Goal: Task Accomplishment & Management: Complete application form

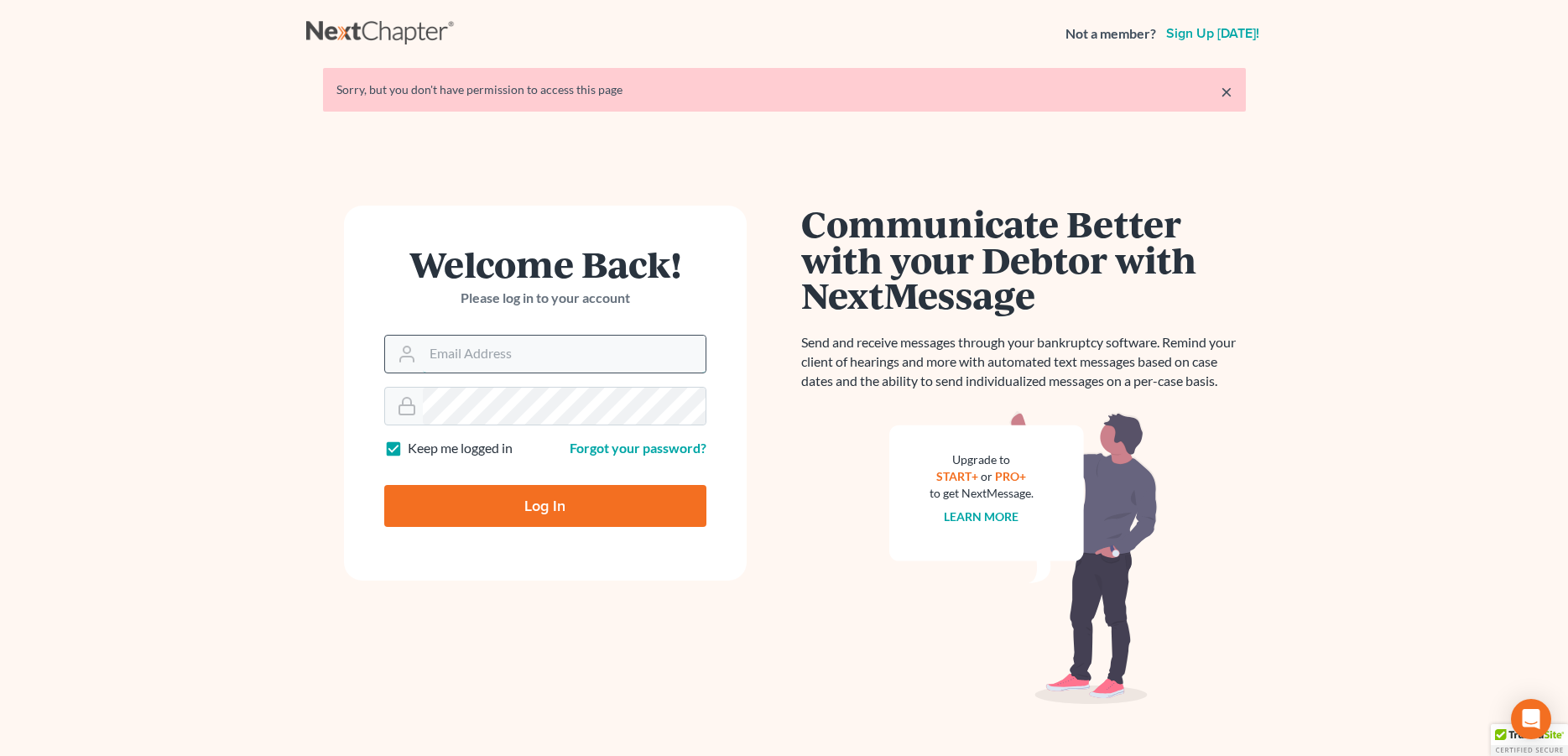
click at [476, 355] on input "Email Address" at bounding box center [564, 354] width 283 height 36
type input "donna@hollandlaw970.com"
click at [486, 499] on input "Log In" at bounding box center [546, 507] width 322 height 42
type input "Thinking..."
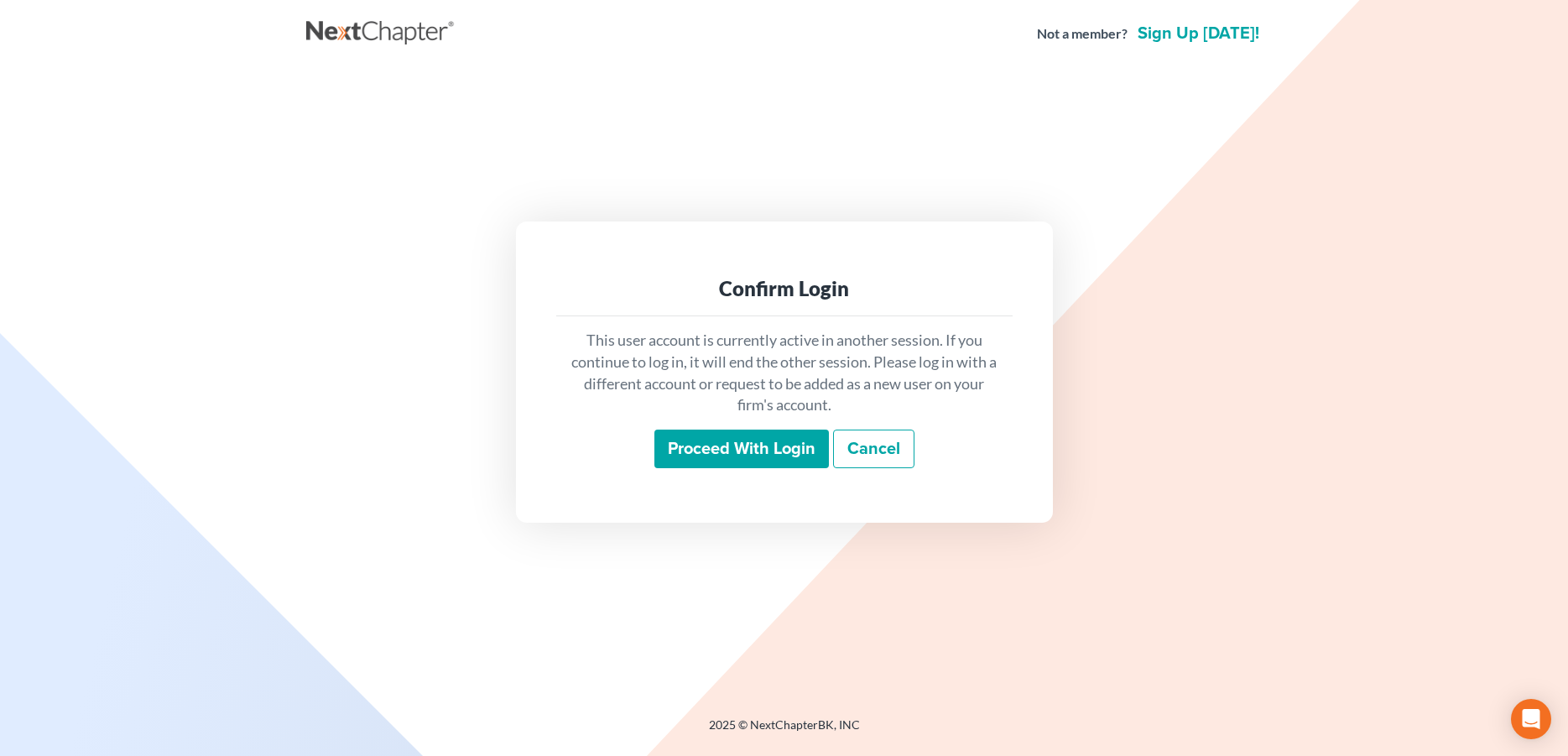
click at [753, 455] on input "Proceed with login" at bounding box center [741, 449] width 175 height 38
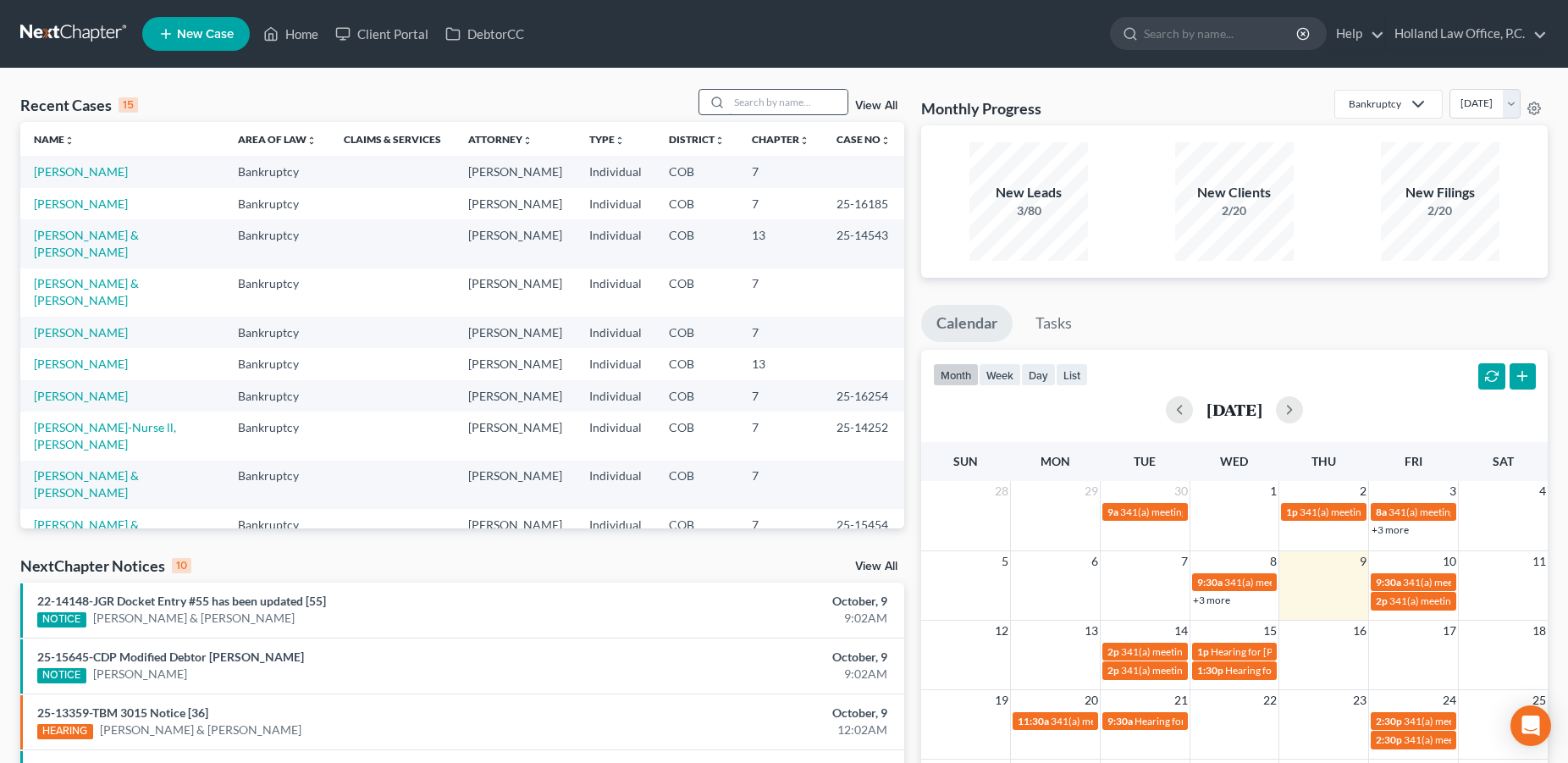
click at [789, 105] on input "search" at bounding box center [788, 102] width 118 height 24
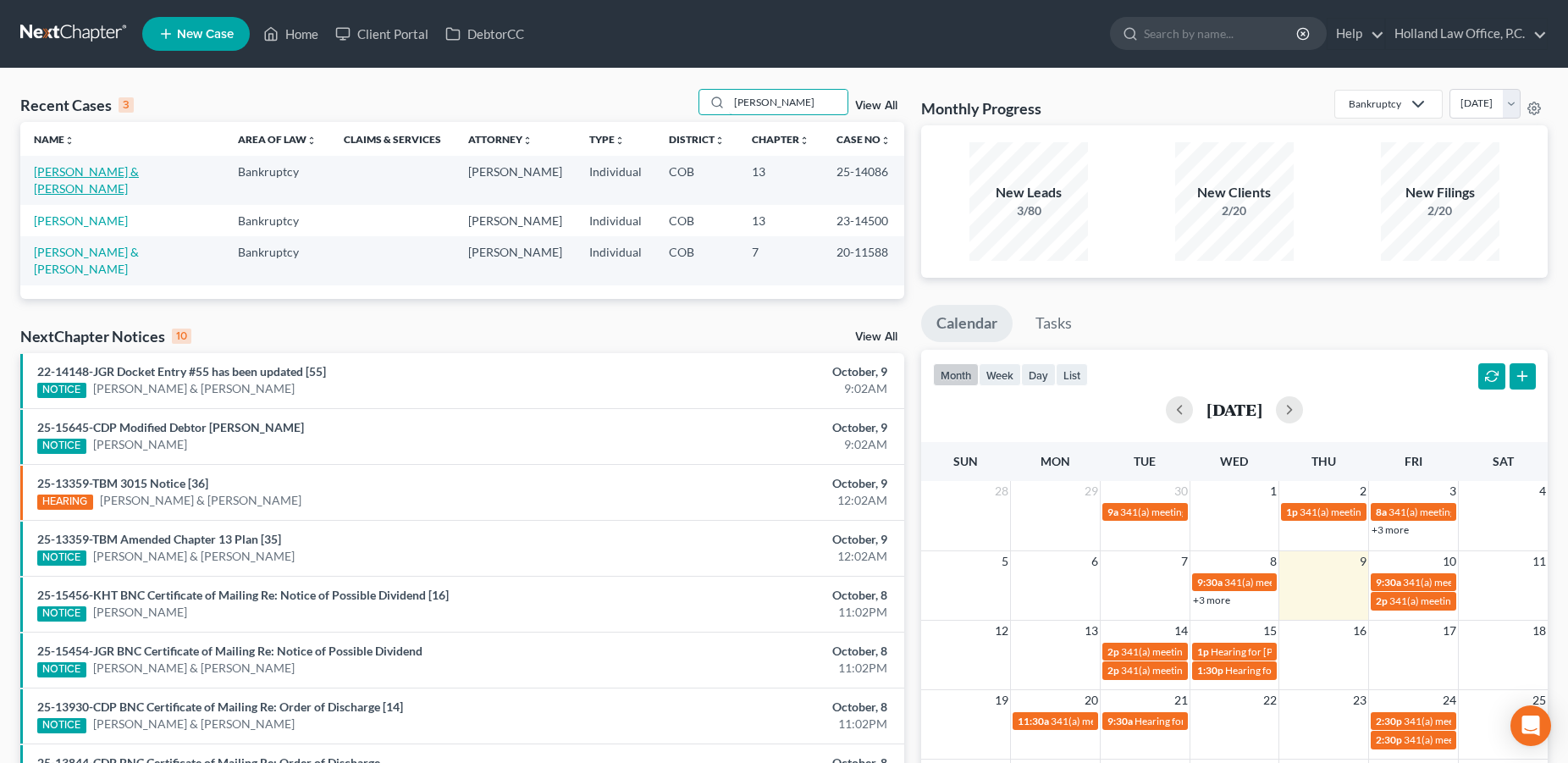
type input "[PERSON_NAME]"
click at [98, 169] on link "[PERSON_NAME] & [PERSON_NAME]" at bounding box center [86, 180] width 105 height 31
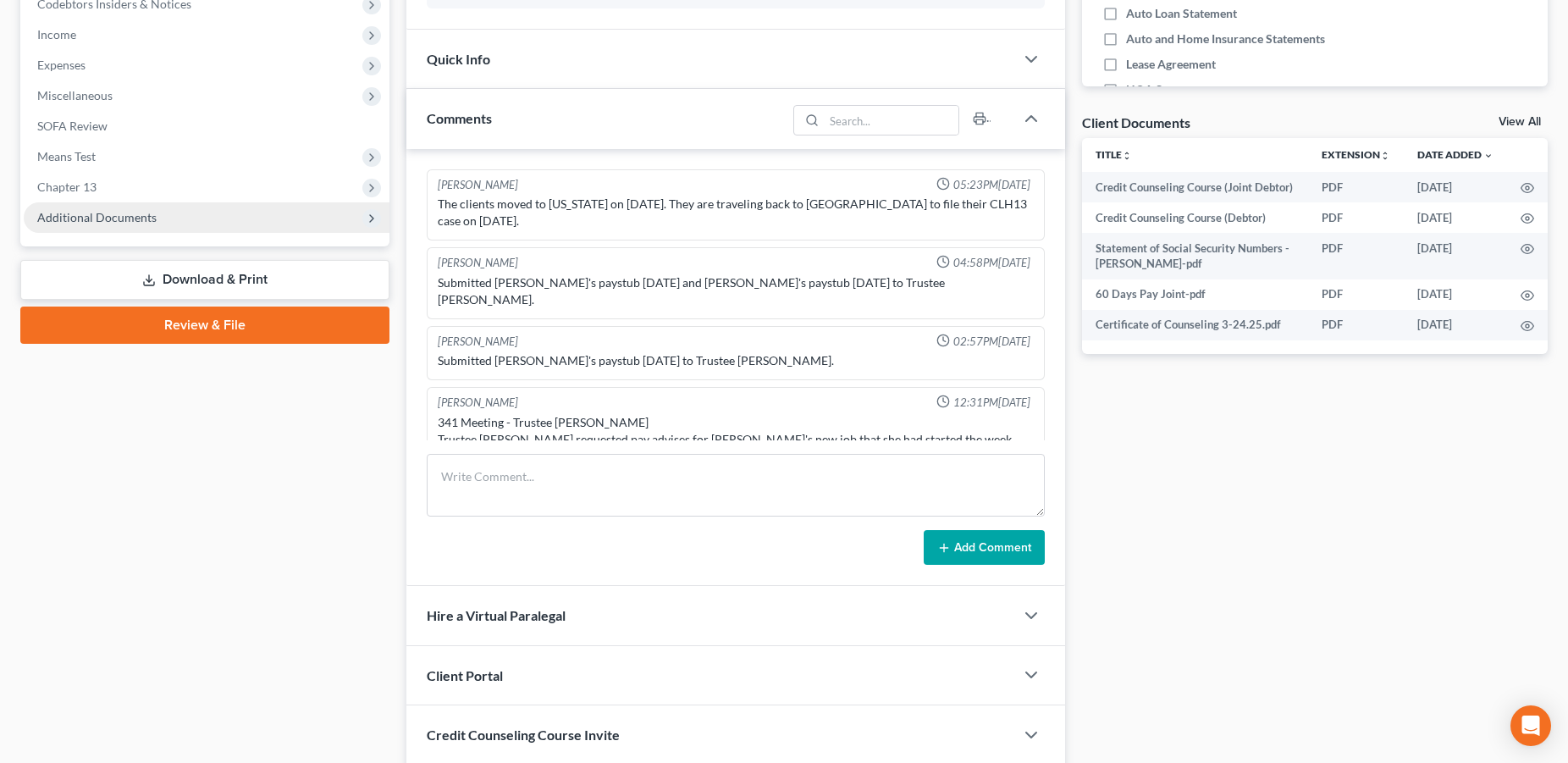
scroll to position [2, 0]
click at [99, 218] on span "Additional Documents" at bounding box center [96, 217] width 119 height 15
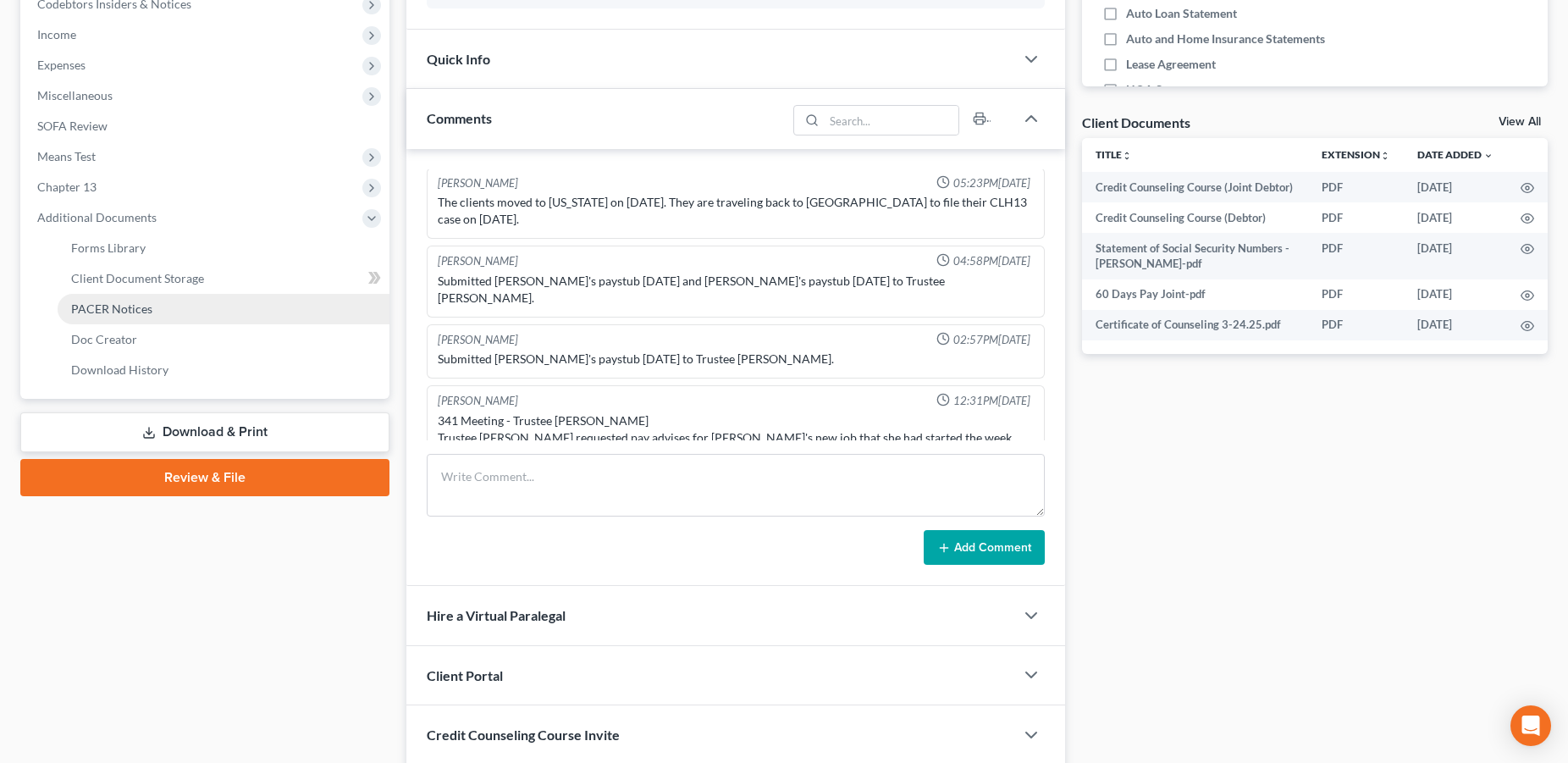
click at [127, 300] on link "PACER Notices" at bounding box center [223, 309] width 332 height 30
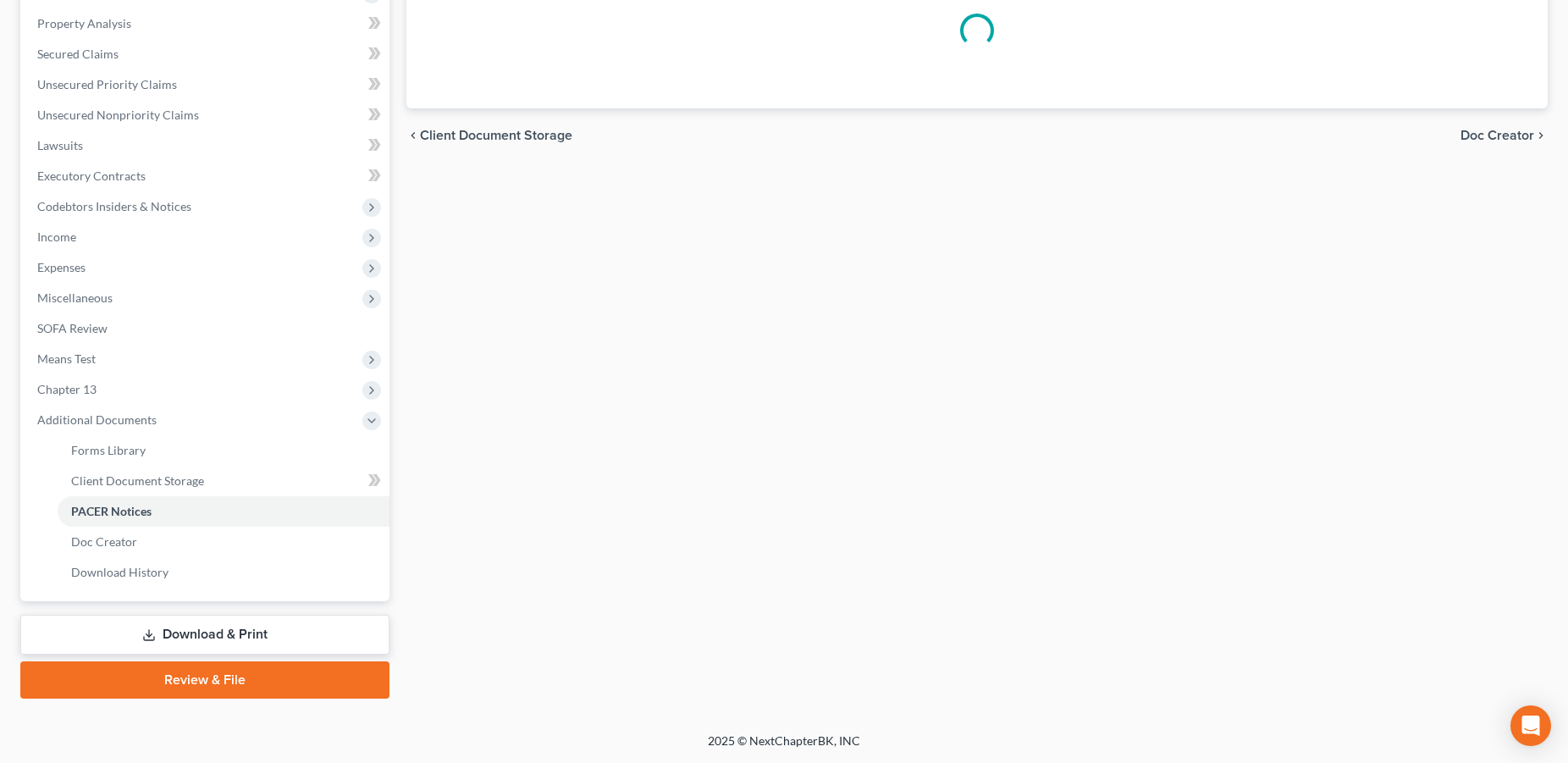
scroll to position [319, 0]
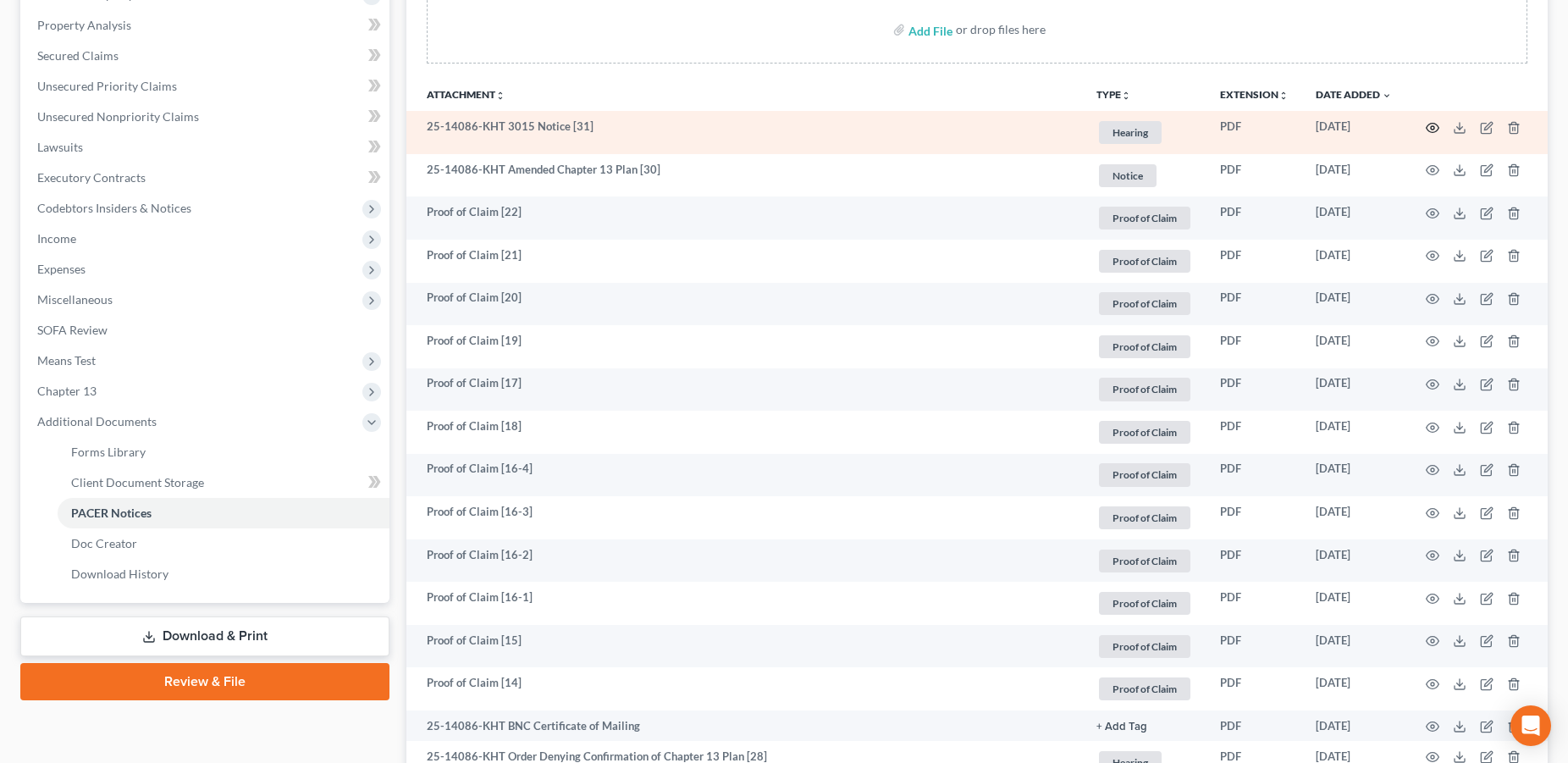
click at [1433, 126] on circle "button" at bounding box center [1432, 127] width 3 height 3
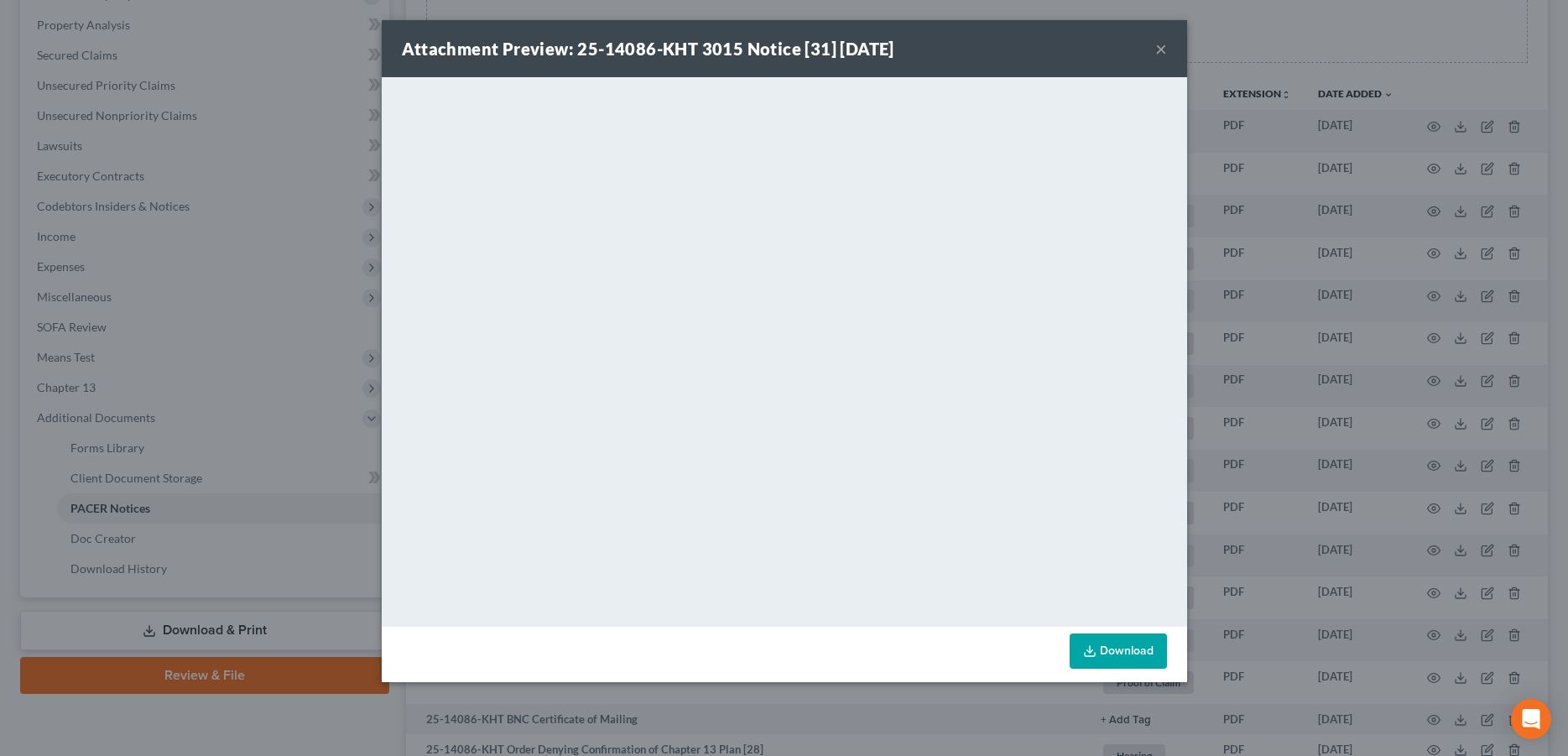
click at [1158, 44] on button "×" at bounding box center [1161, 48] width 12 height 20
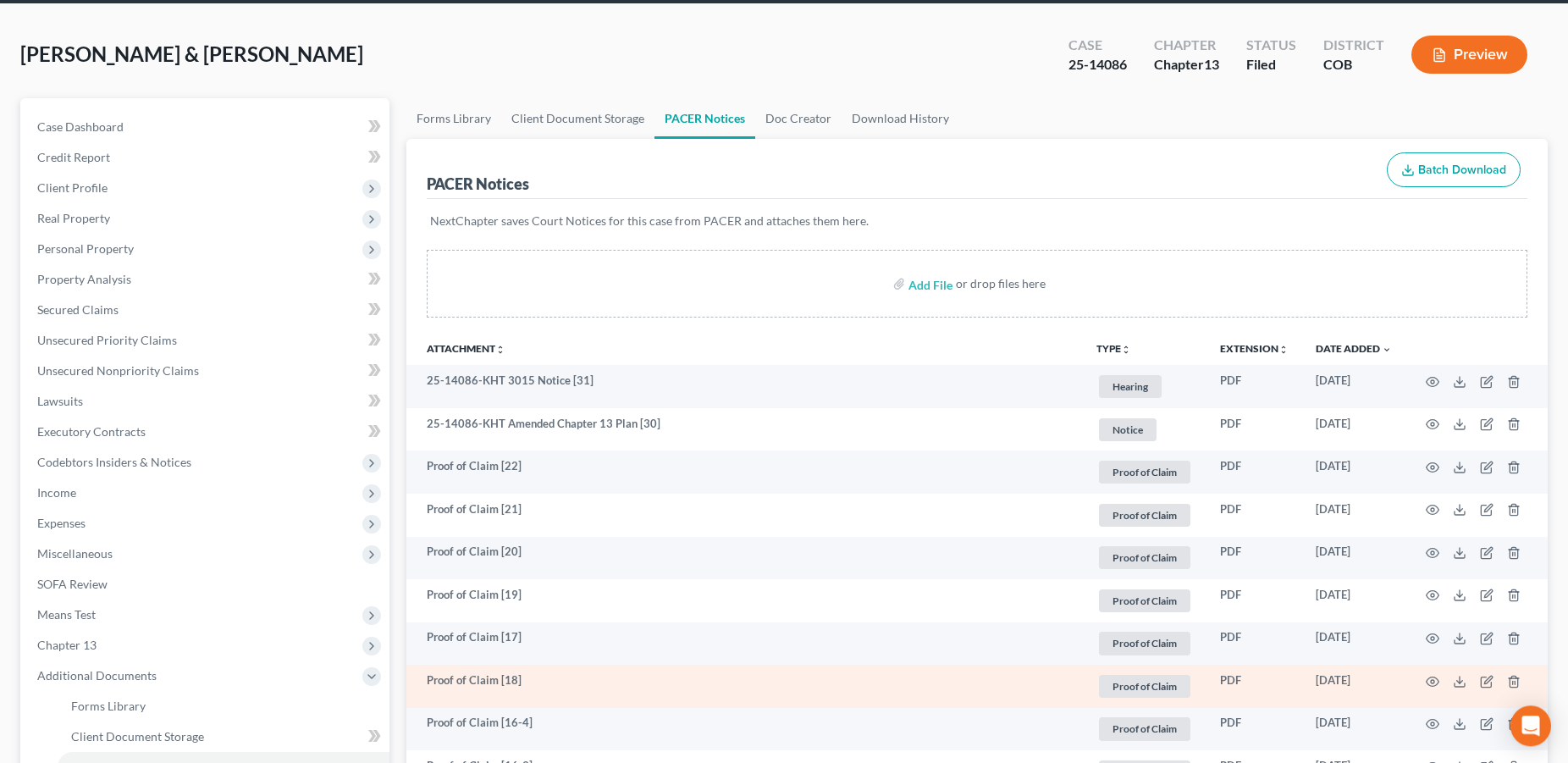
scroll to position [0, 0]
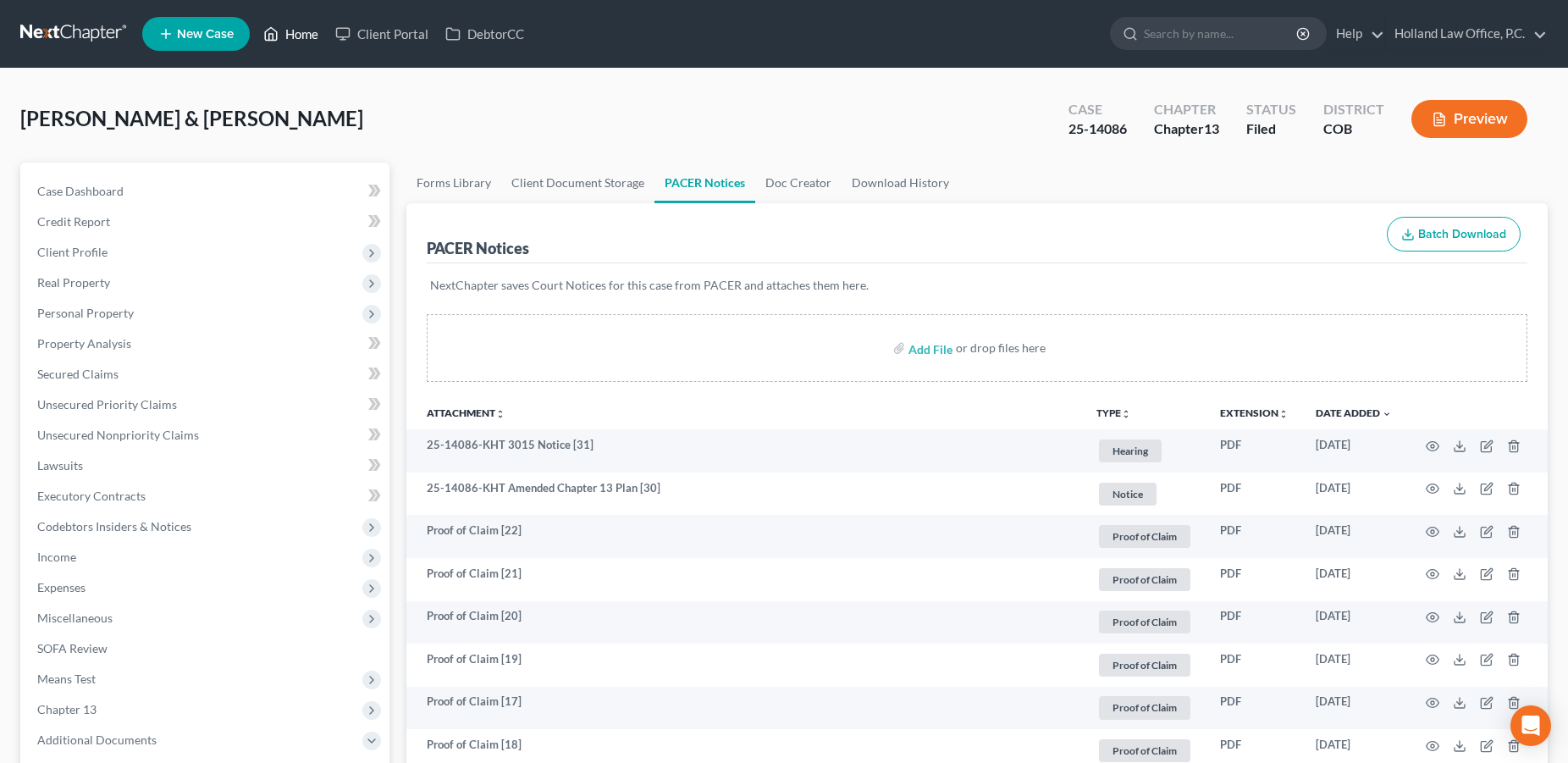
click at [308, 40] on link "Home" at bounding box center [290, 33] width 72 height 30
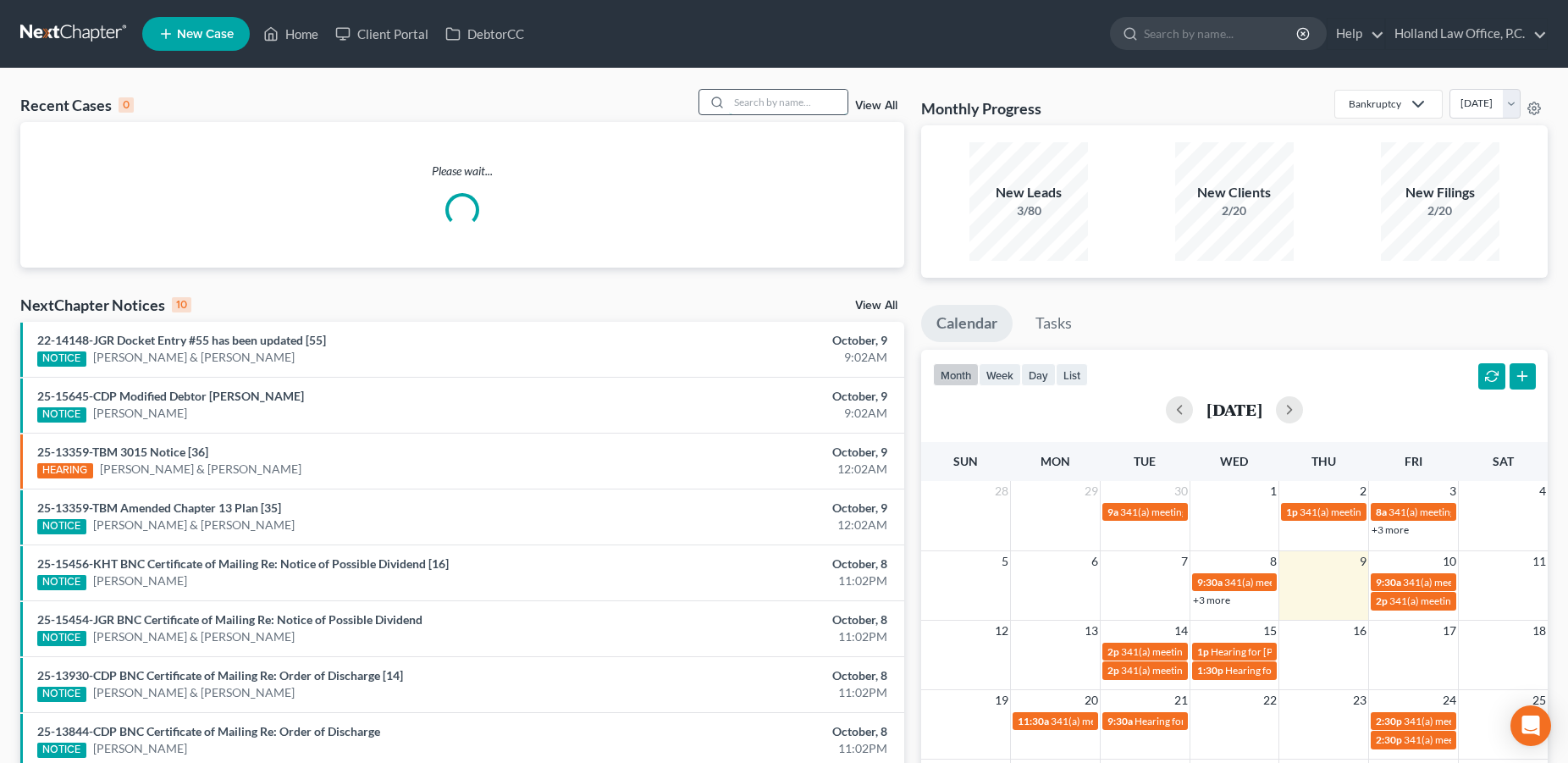
click at [796, 105] on input "search" at bounding box center [788, 102] width 118 height 24
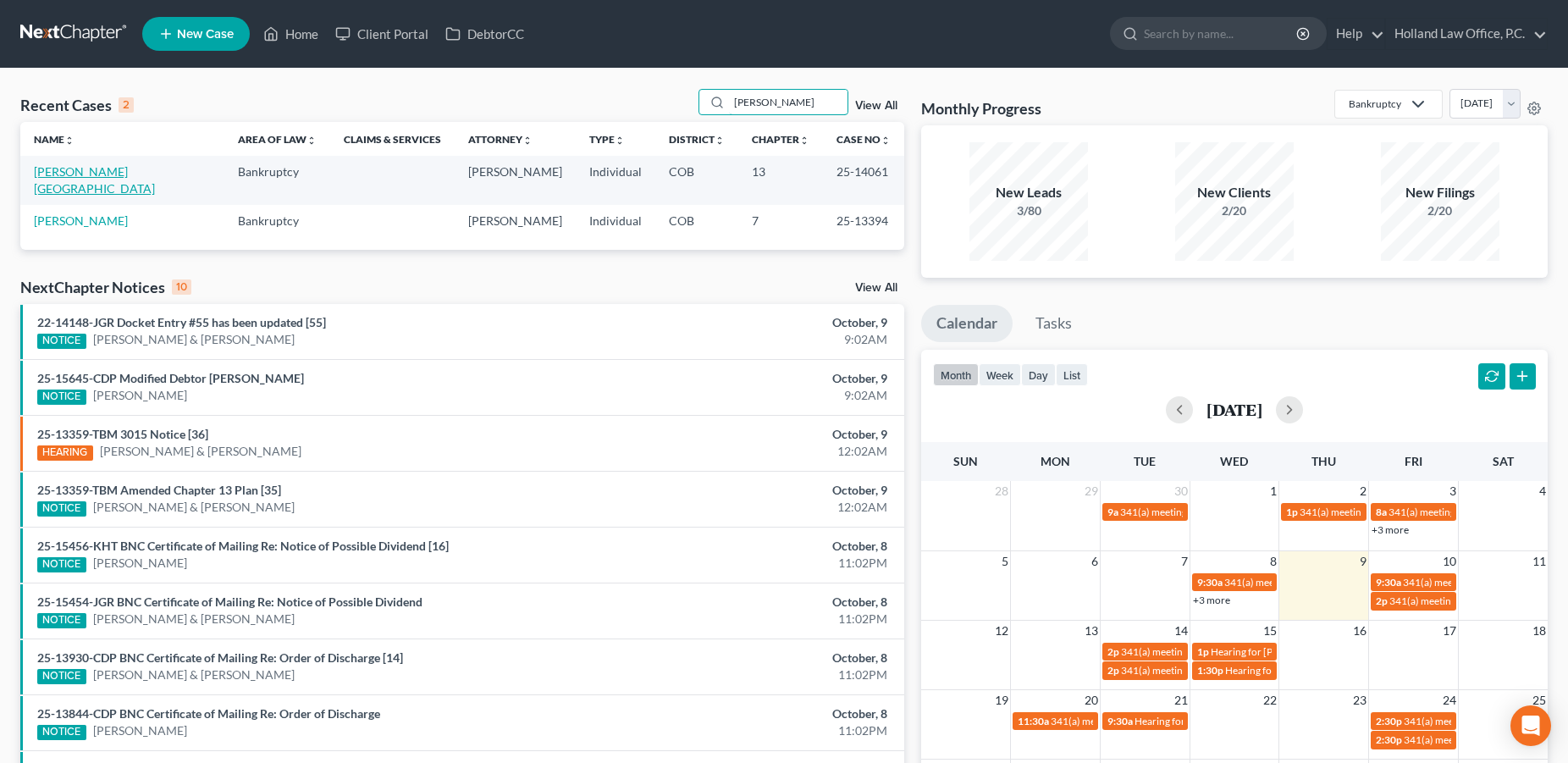
type input "[PERSON_NAME]"
click at [105, 171] on link "[PERSON_NAME][GEOGRAPHIC_DATA]" at bounding box center [94, 180] width 121 height 31
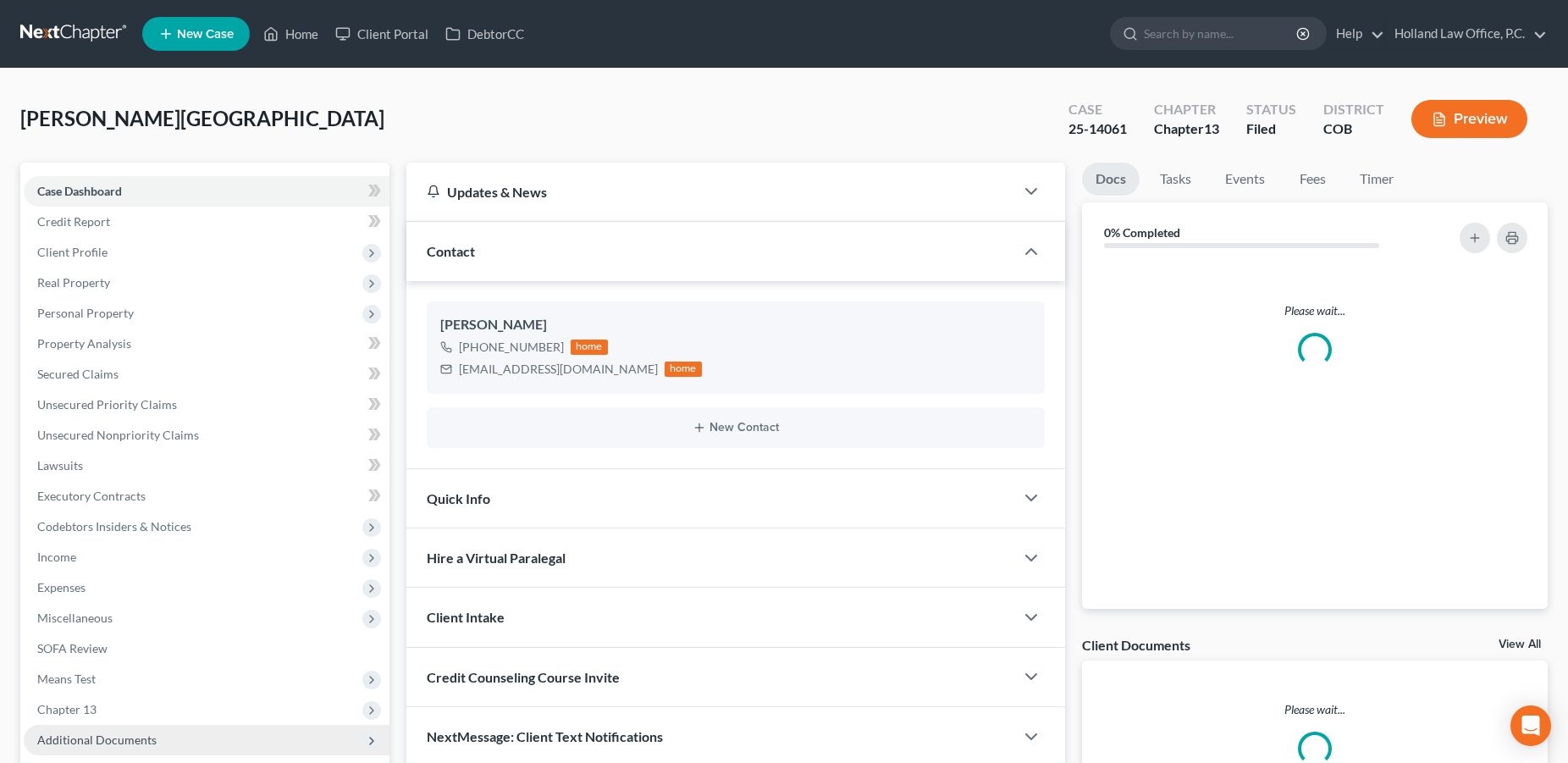
scroll to position [166, 0]
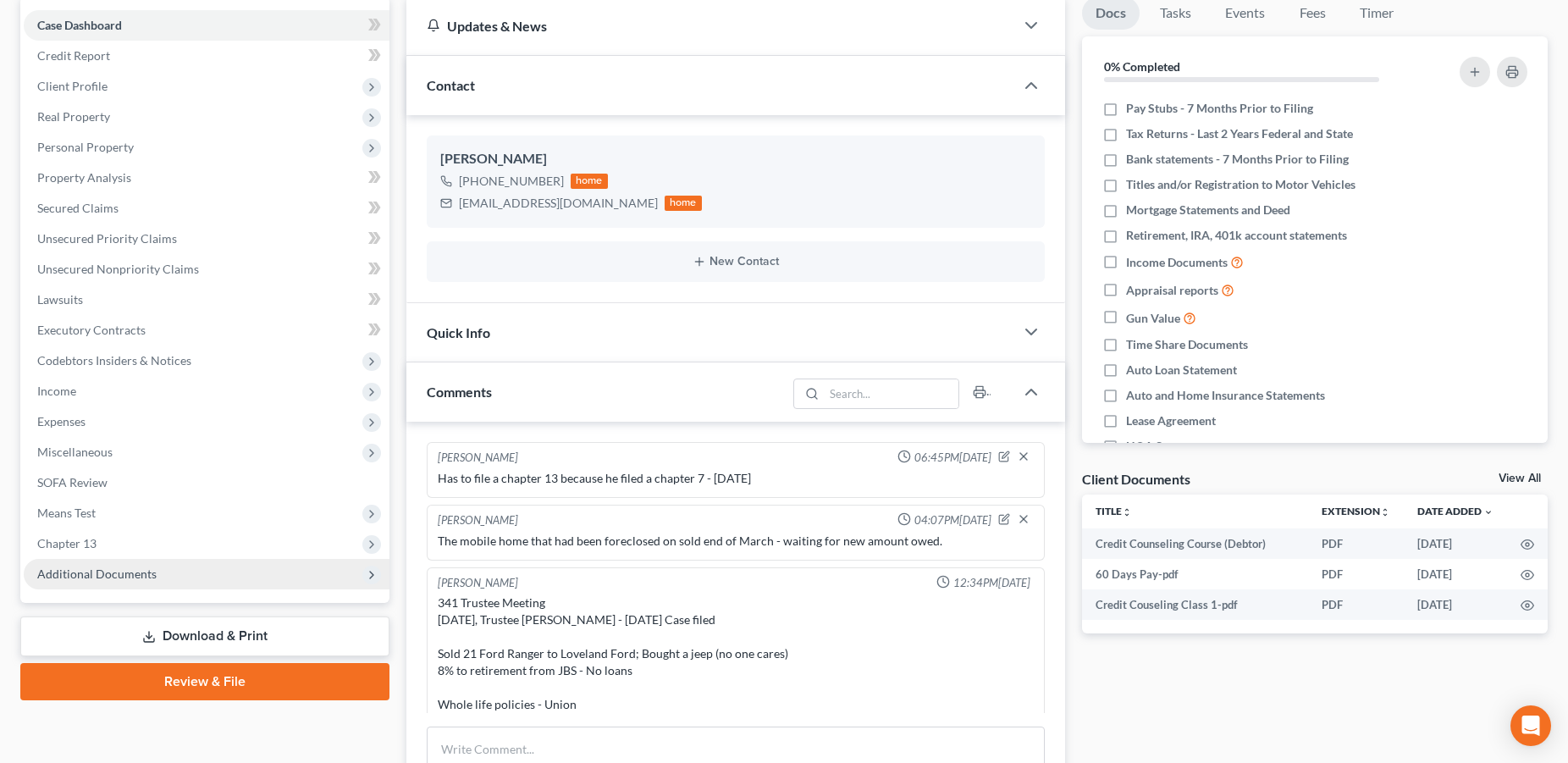
click at [84, 572] on span "Additional Documents" at bounding box center [96, 573] width 119 height 15
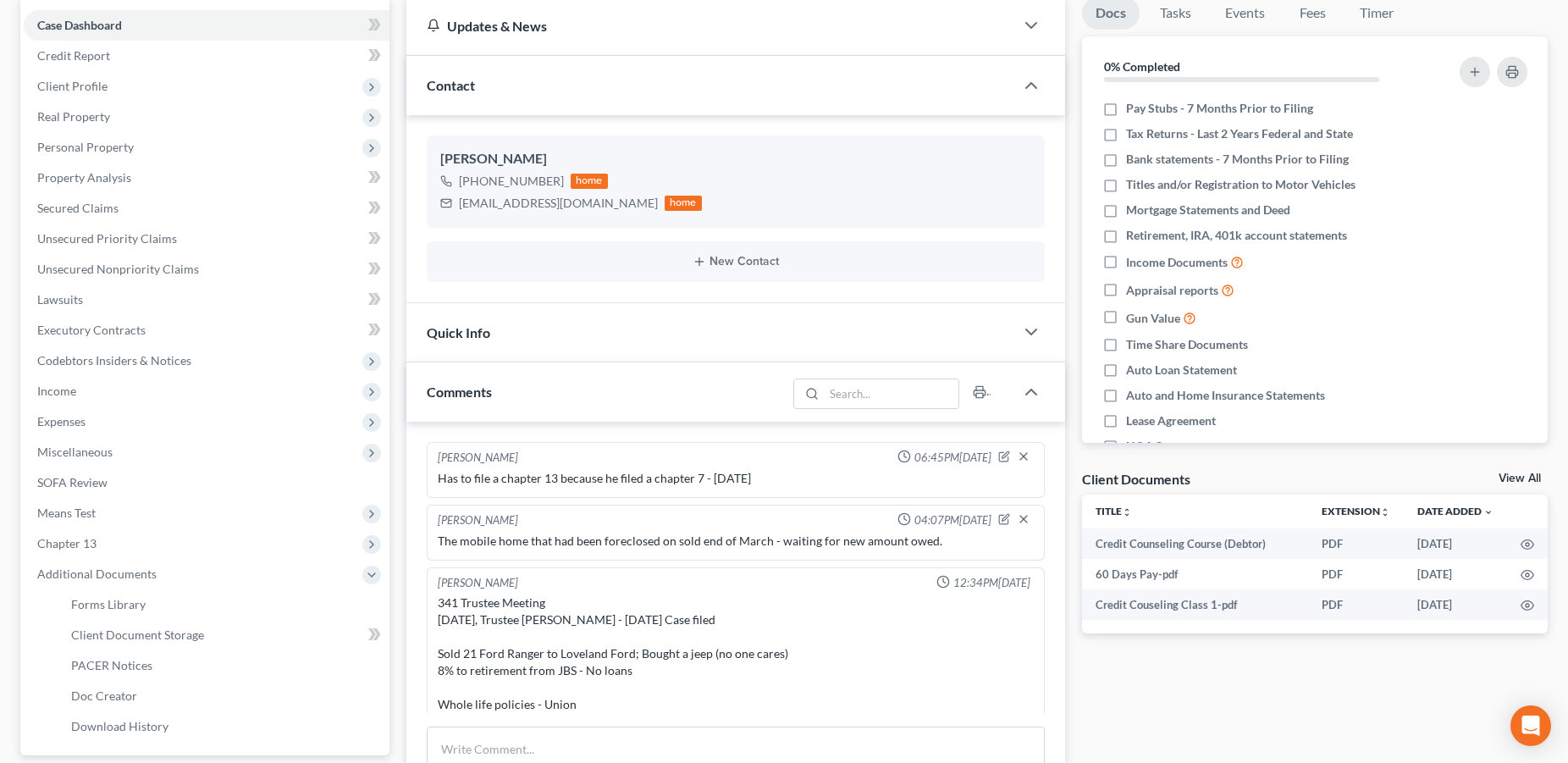
scroll to position [124, 0]
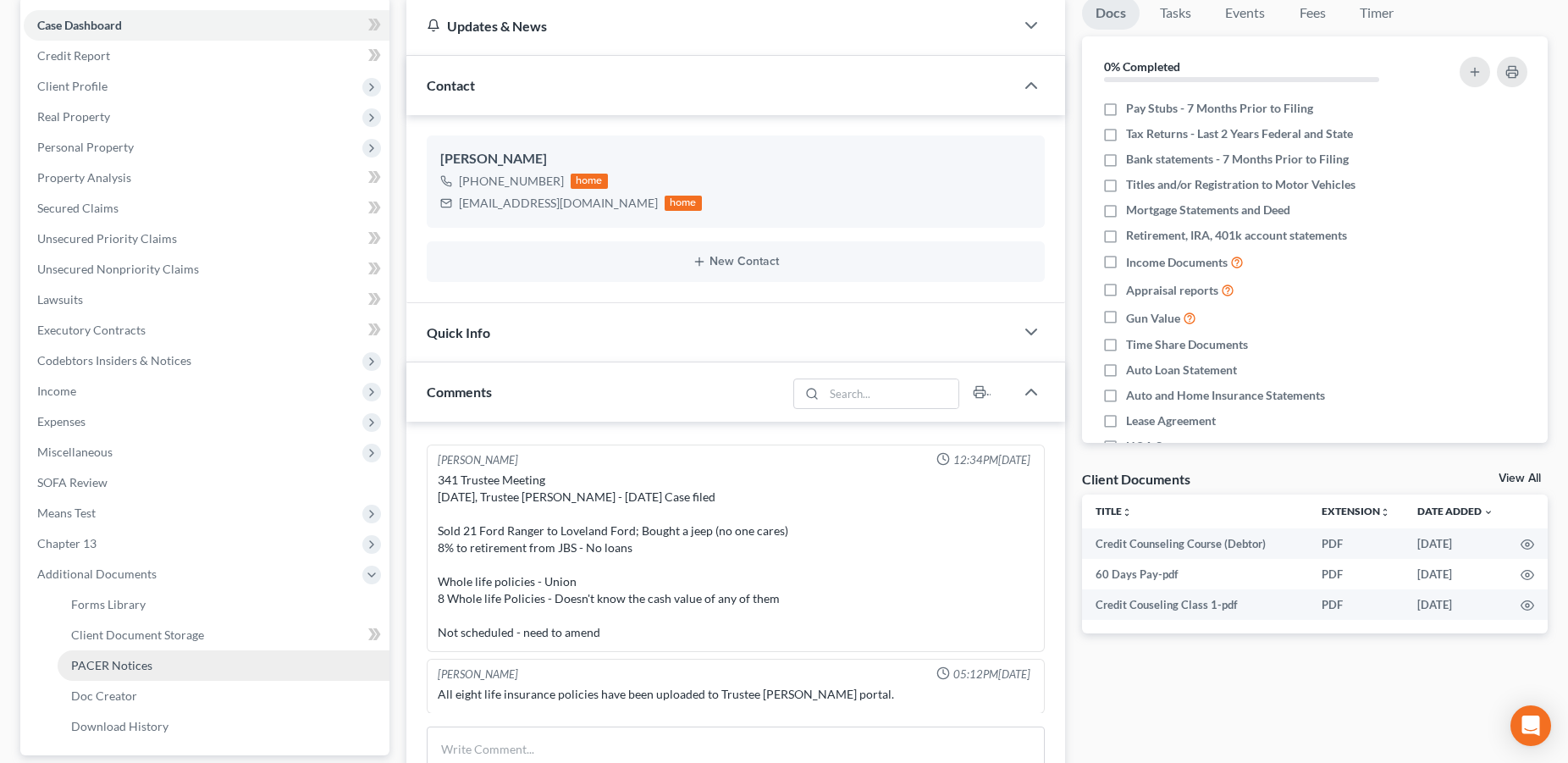
click at [124, 668] on span "PACER Notices" at bounding box center [111, 665] width 81 height 15
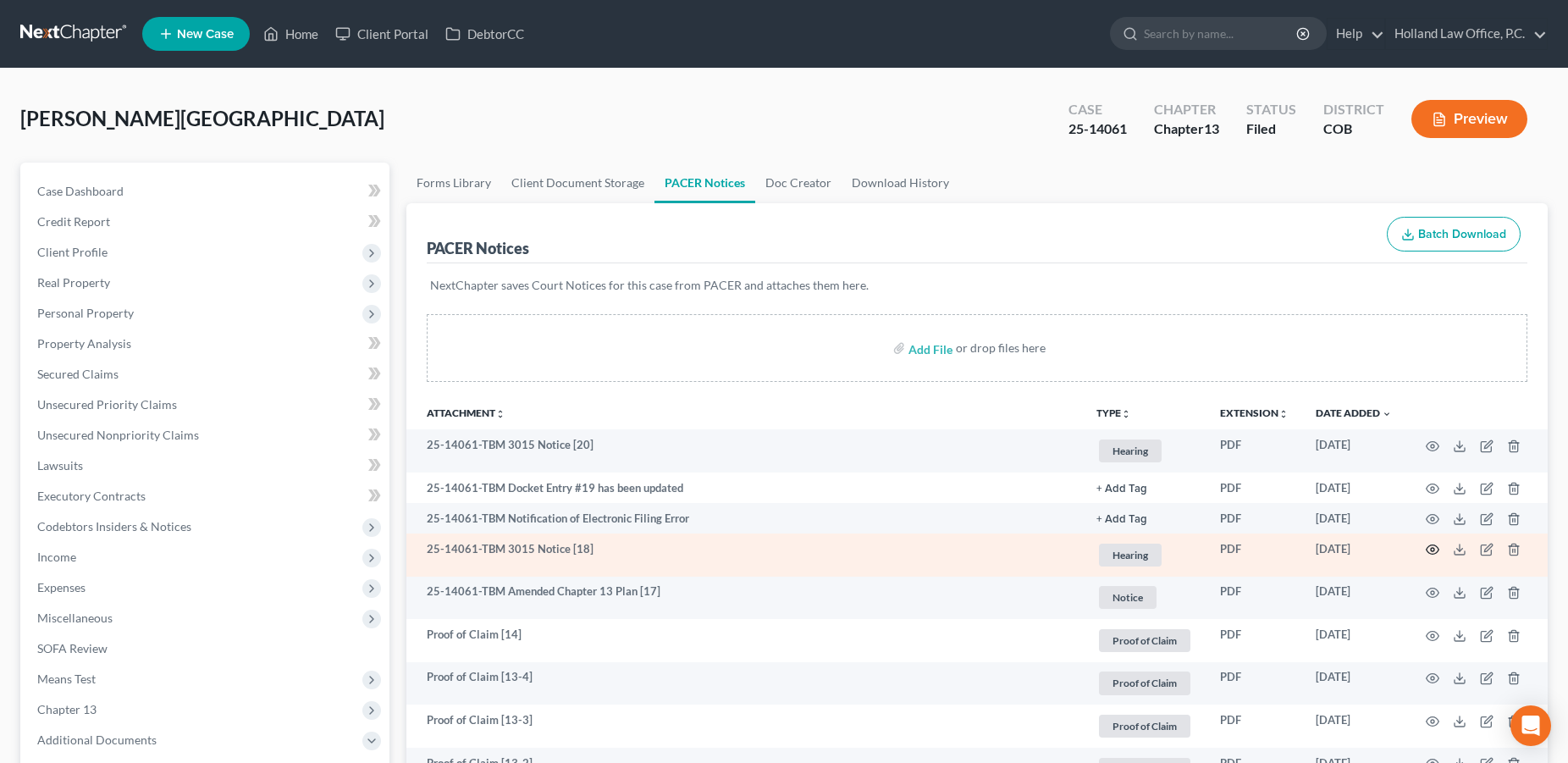
click at [1432, 550] on icon "button" at bounding box center [1432, 550] width 14 height 14
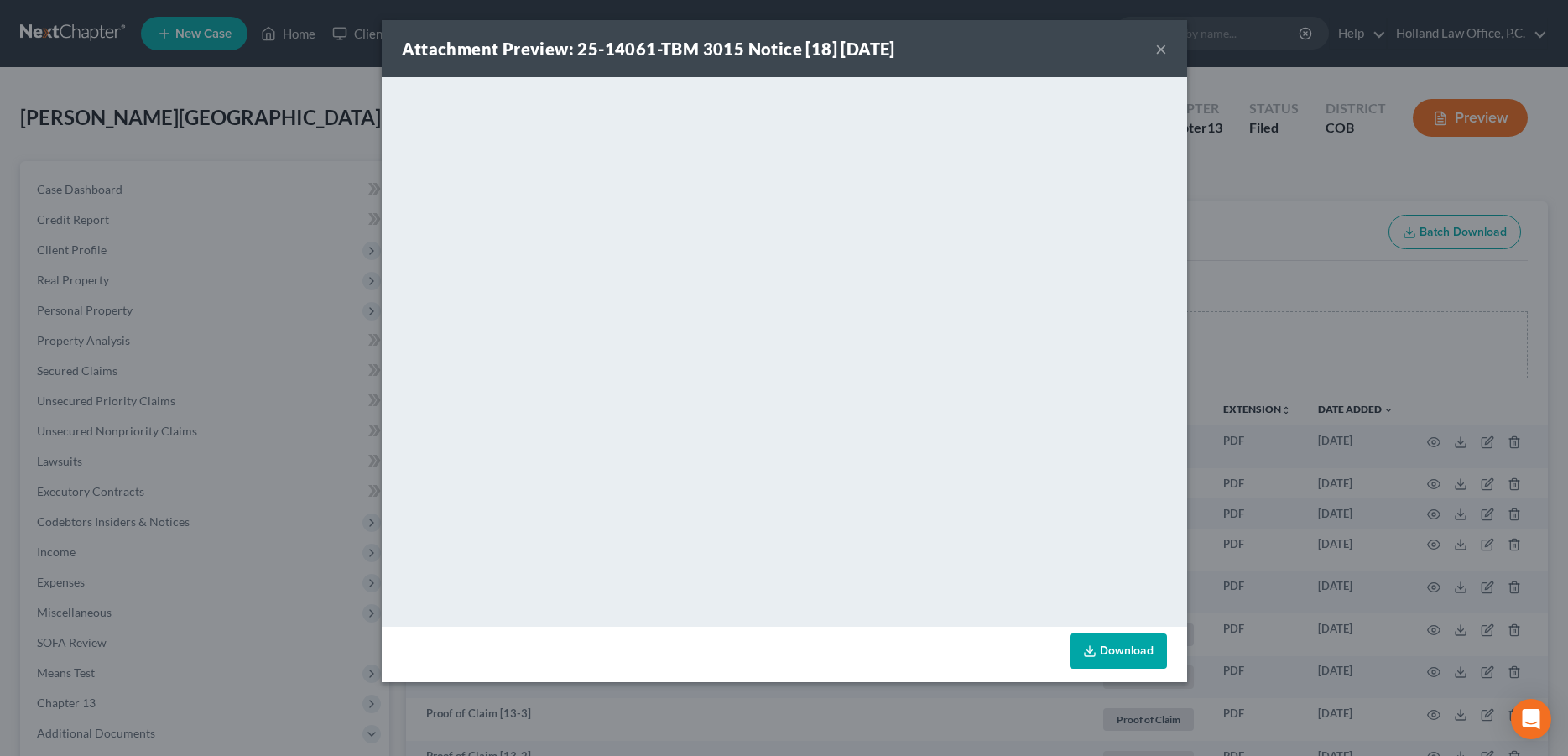
click at [1160, 56] on button "×" at bounding box center [1161, 48] width 12 height 20
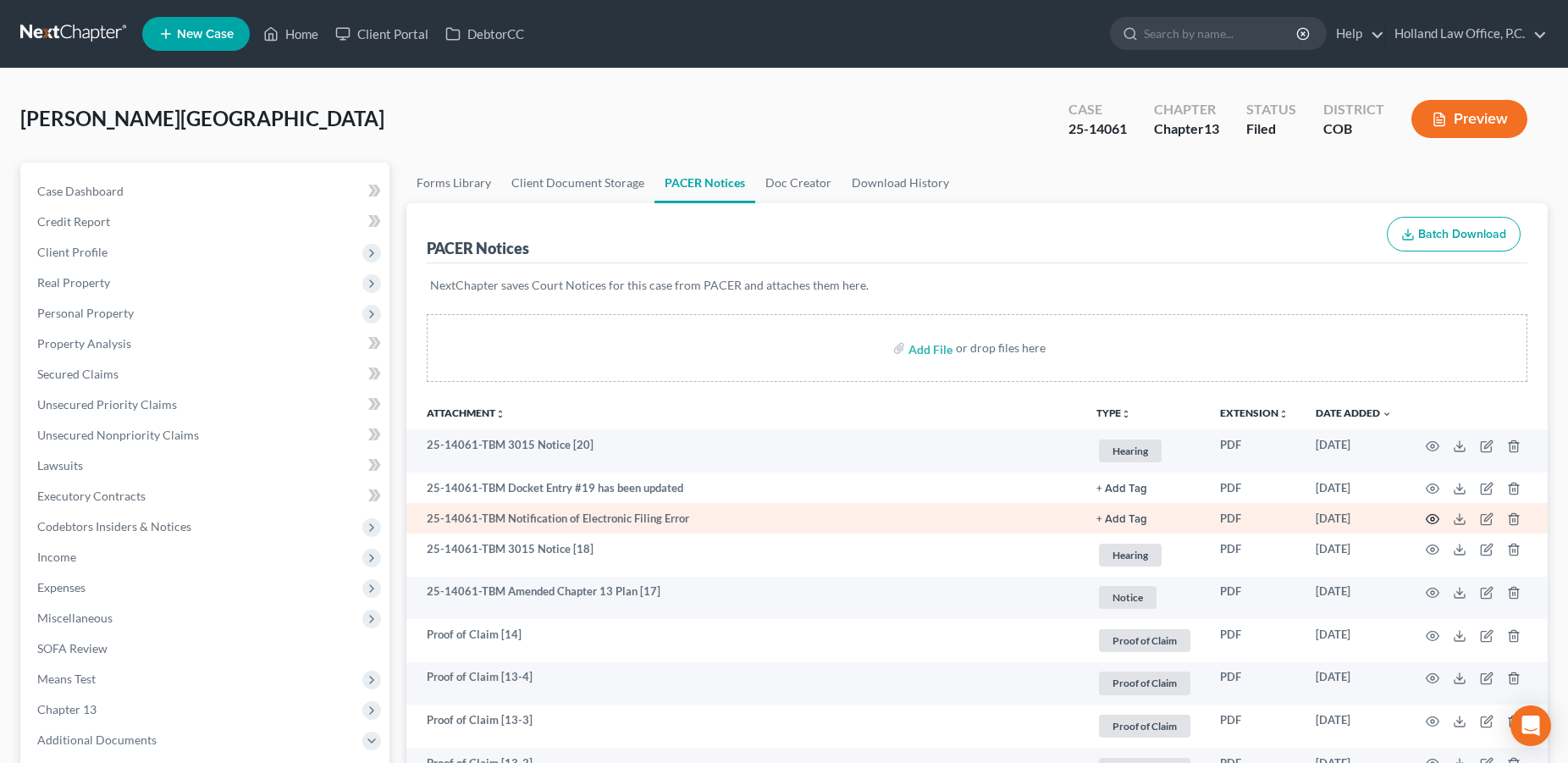
click at [1433, 518] on circle "button" at bounding box center [1432, 519] width 3 height 3
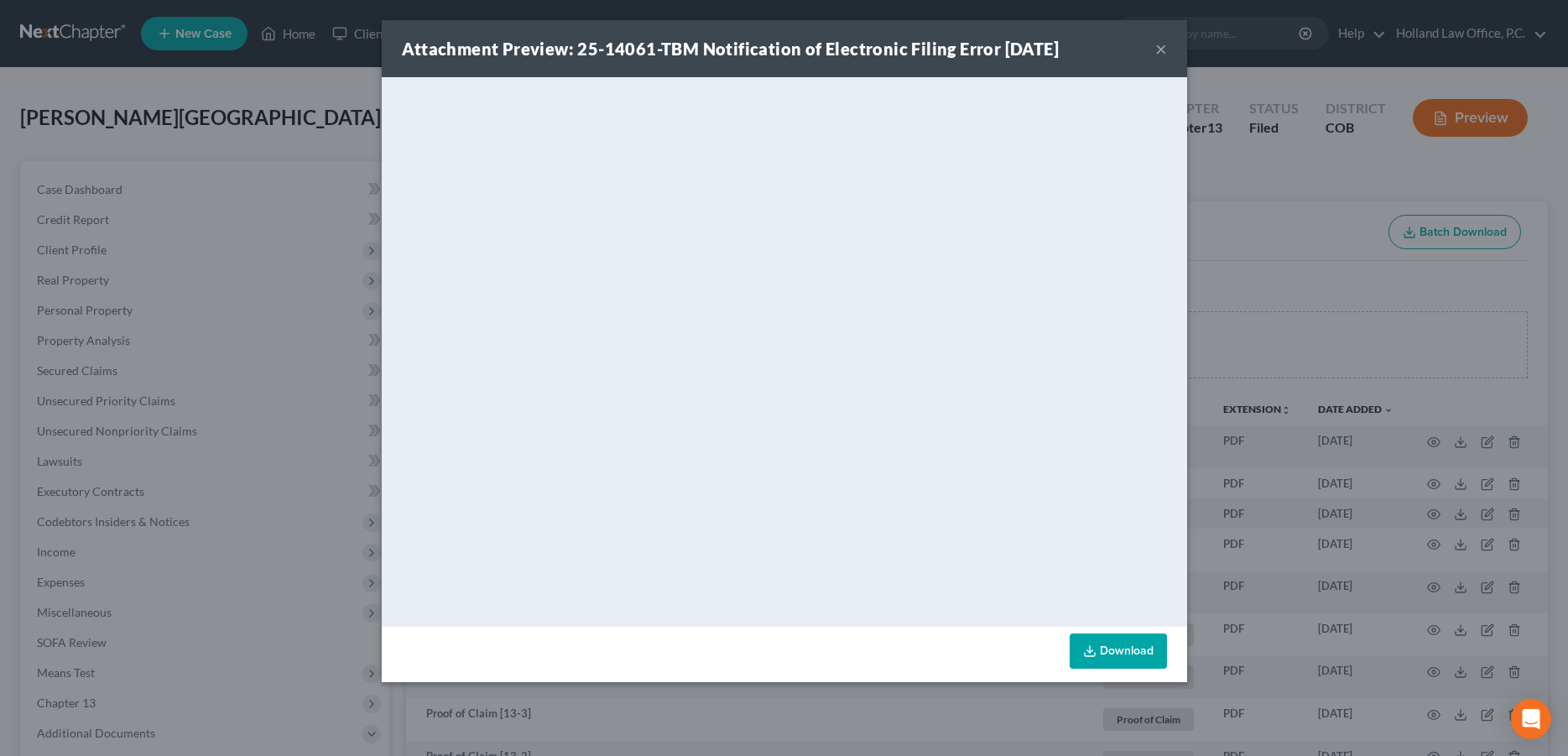
click at [1160, 48] on button "×" at bounding box center [1161, 48] width 12 height 20
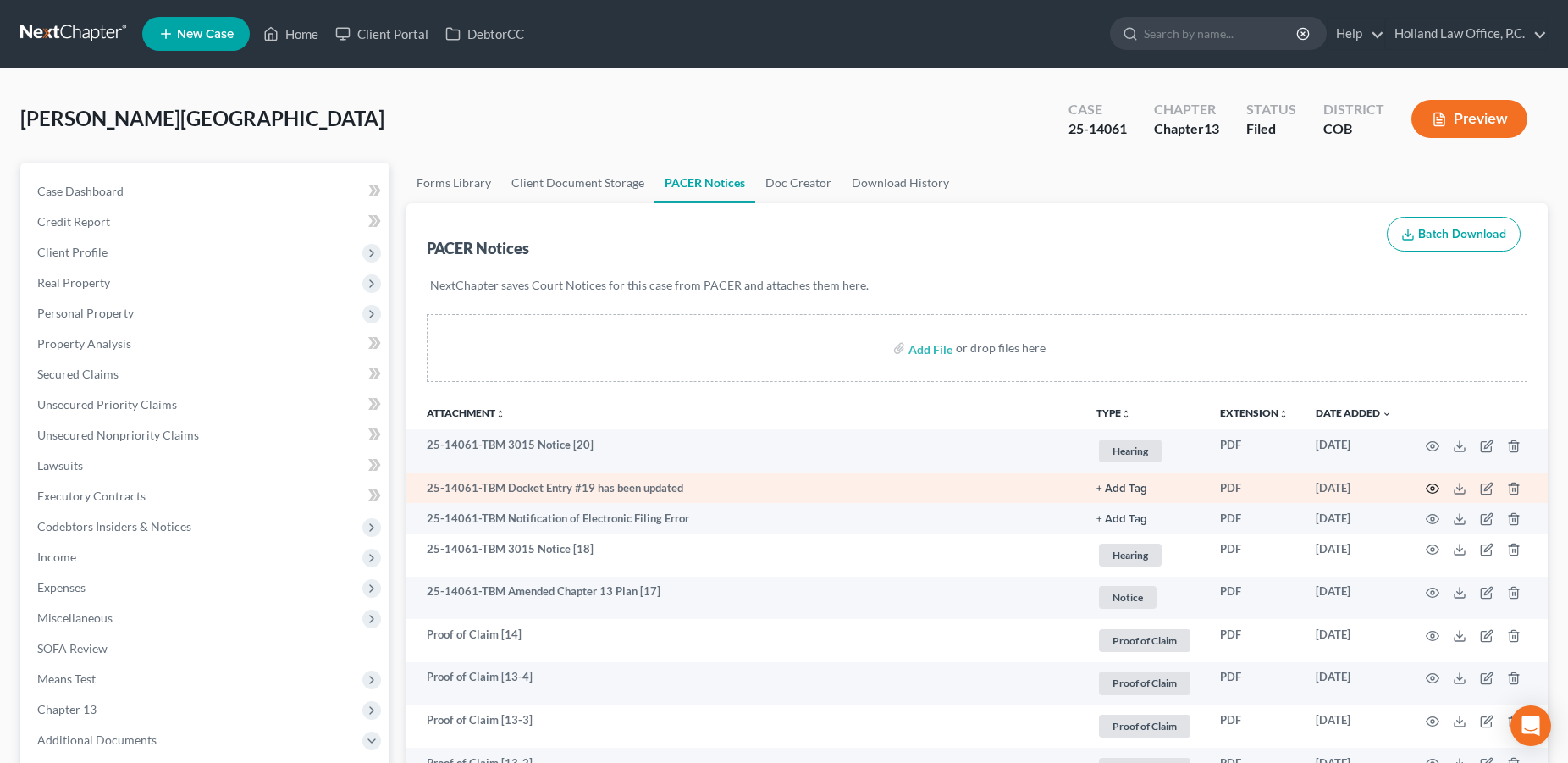
click at [1432, 489] on circle "button" at bounding box center [1432, 488] width 3 height 3
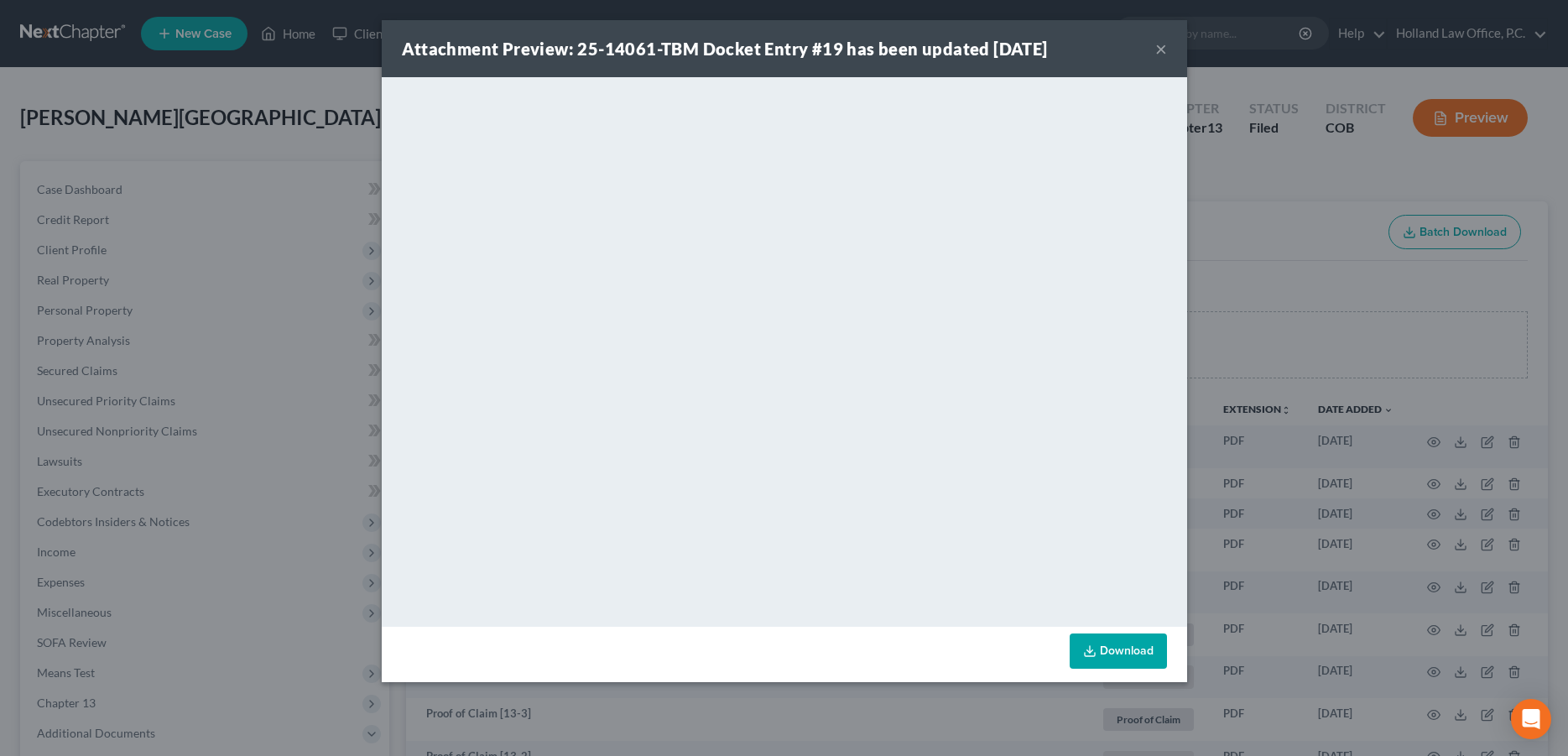
click at [1165, 51] on button "×" at bounding box center [1161, 48] width 12 height 20
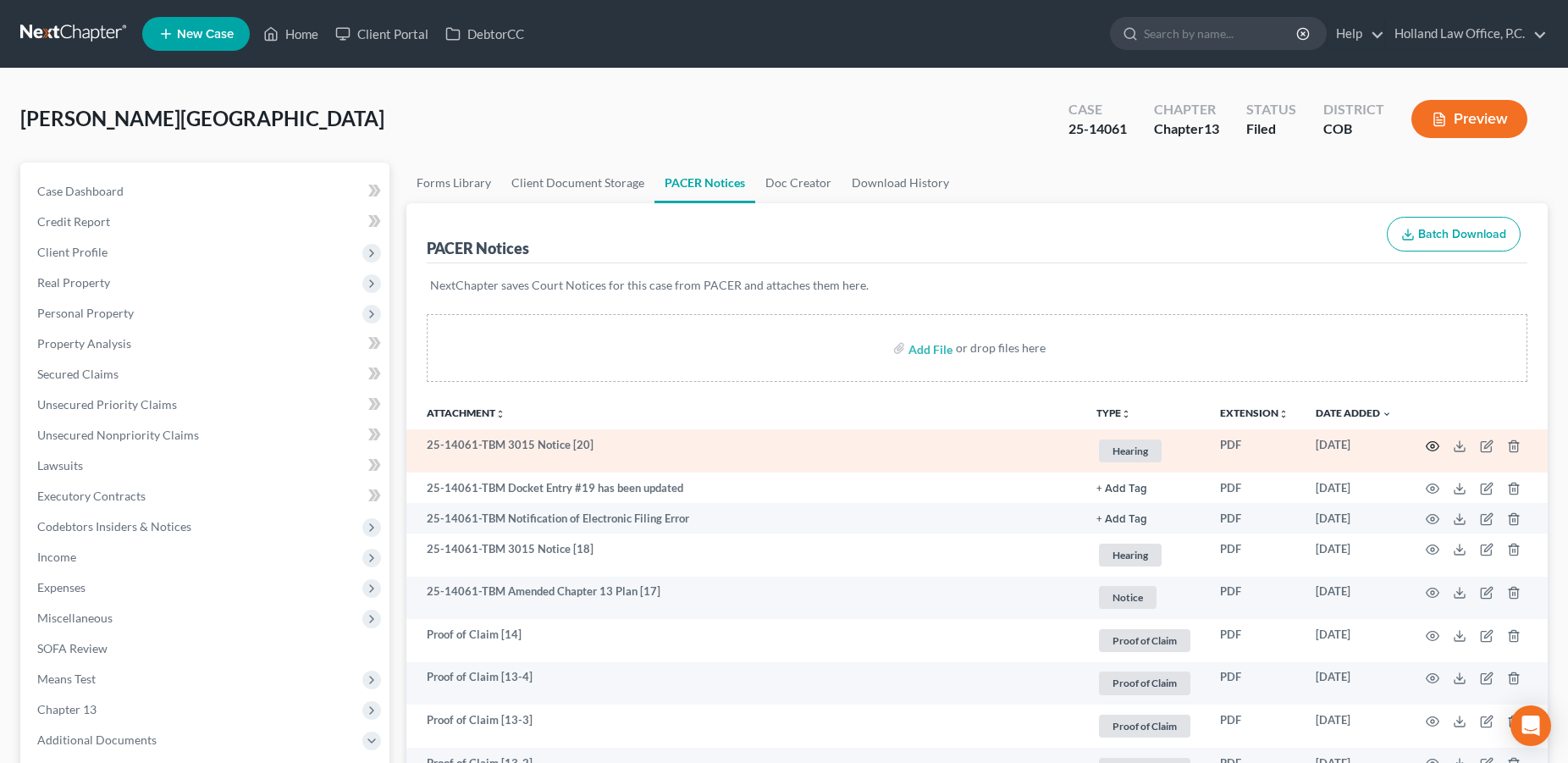
click at [1428, 442] on icon "button" at bounding box center [1432, 446] width 14 height 14
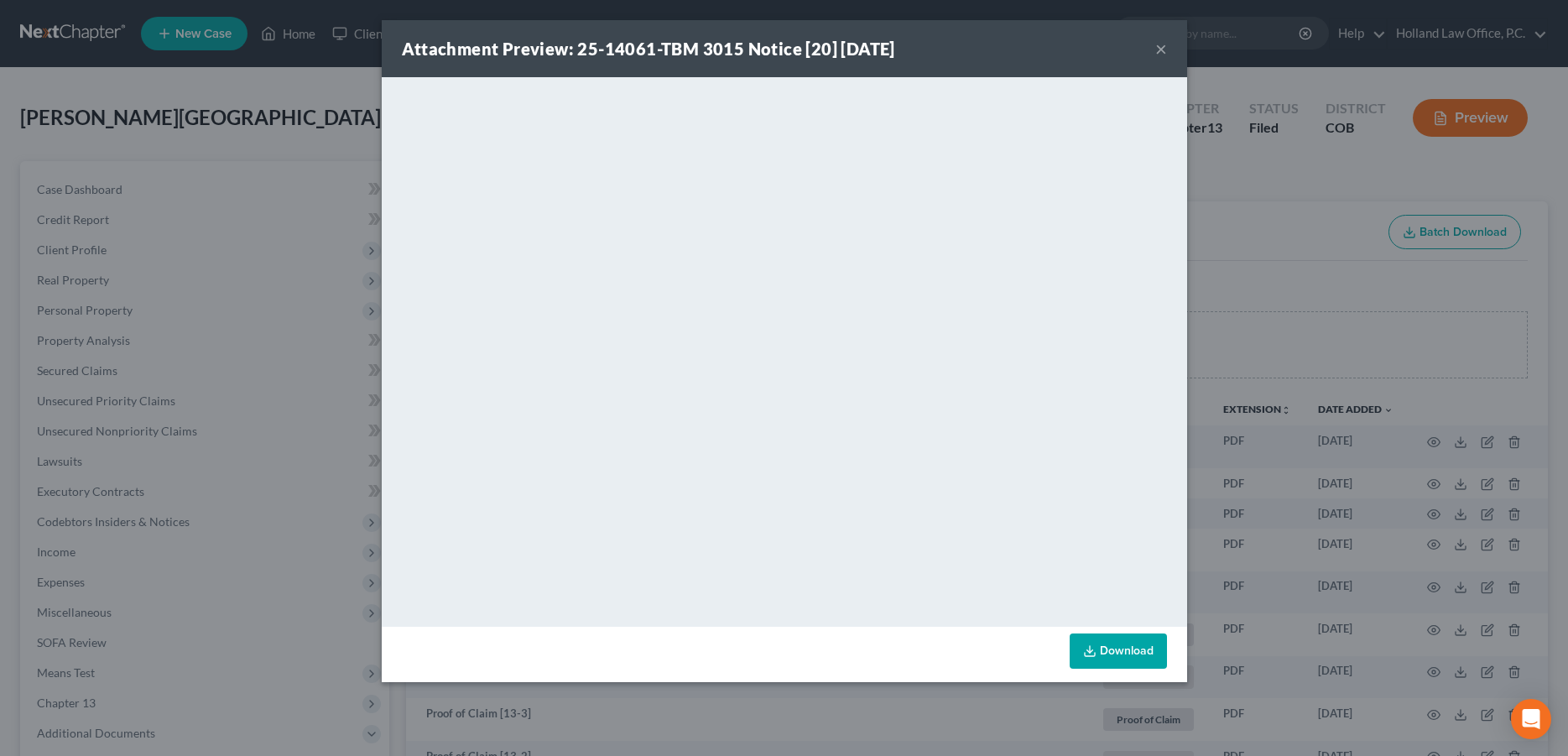
click at [1157, 51] on button "×" at bounding box center [1161, 48] width 12 height 20
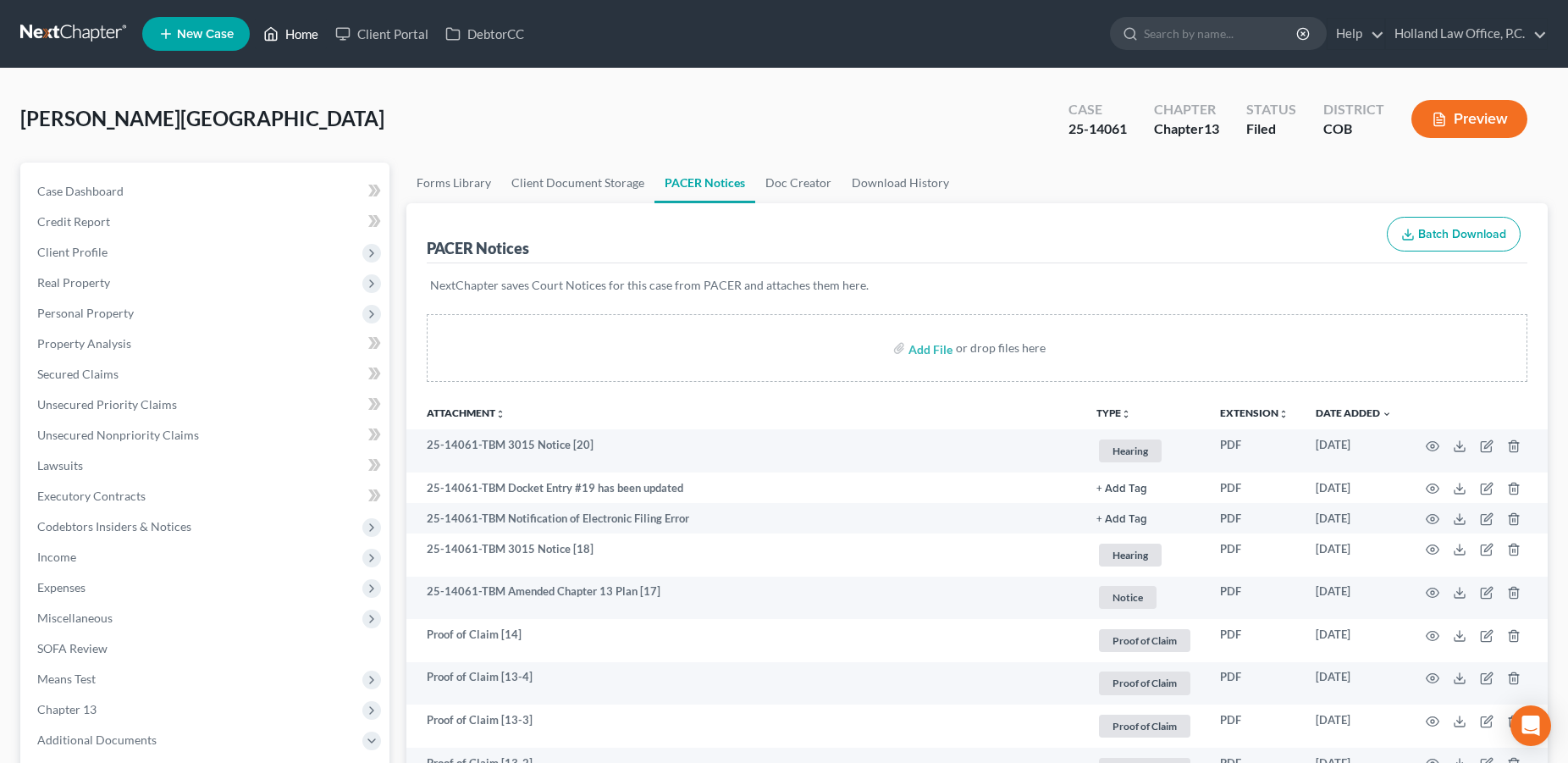
click at [293, 39] on link "Home" at bounding box center [290, 33] width 72 height 30
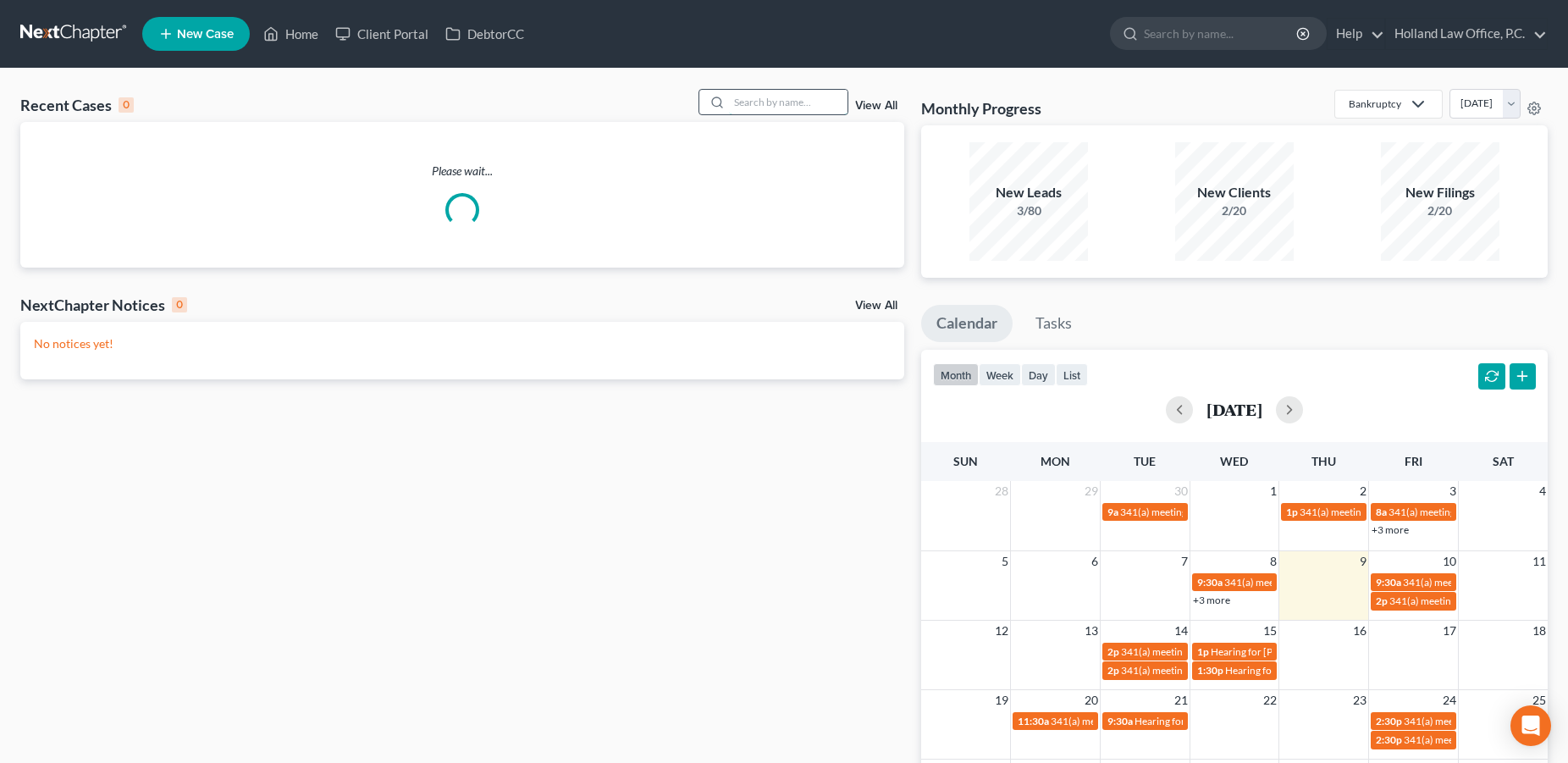
click at [771, 105] on input "search" at bounding box center [788, 102] width 118 height 24
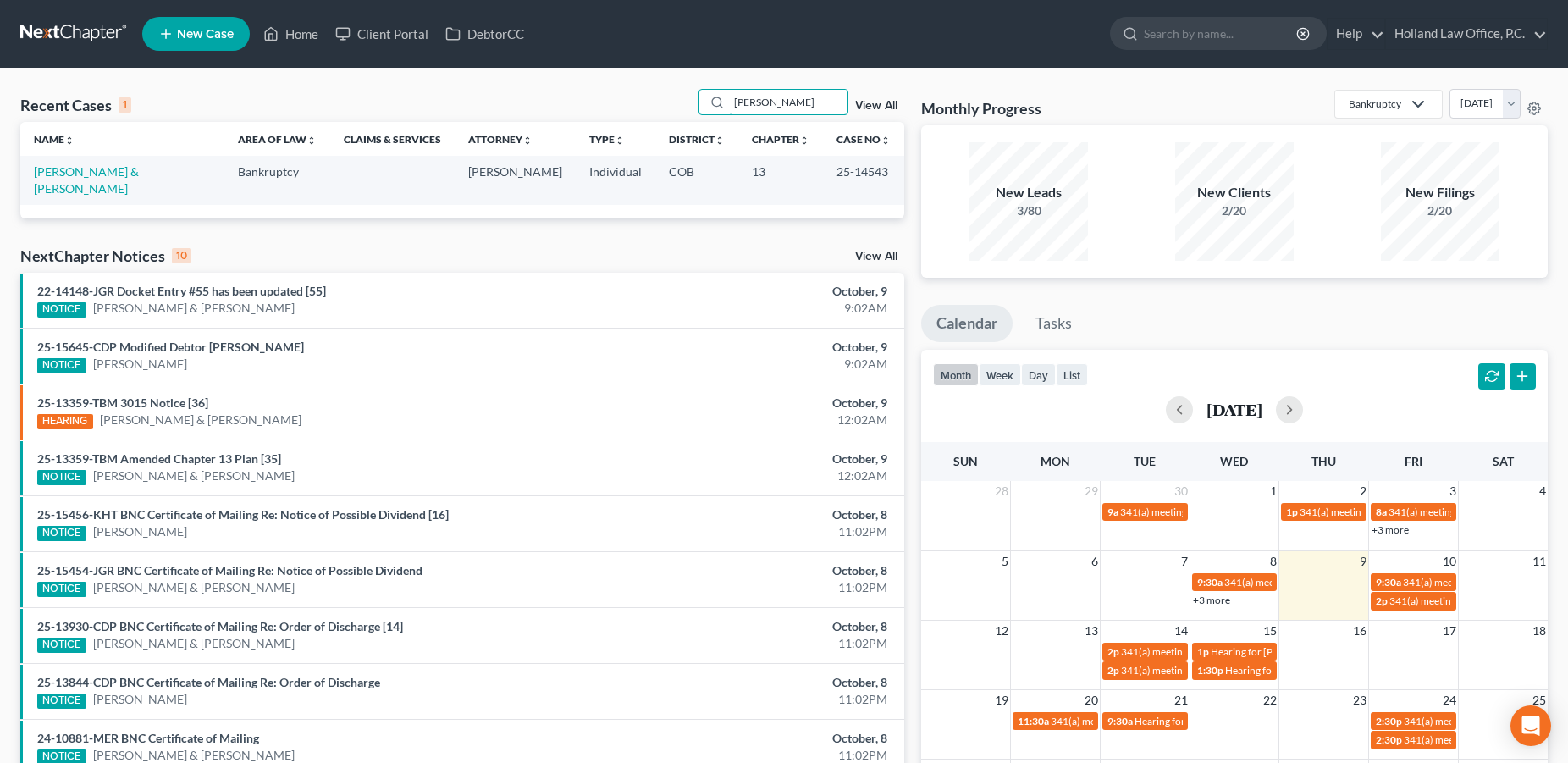
type input "[PERSON_NAME]"
click at [92, 184] on td "[PERSON_NAME] & [PERSON_NAME]" at bounding box center [122, 180] width 204 height 48
click at [118, 172] on link "[PERSON_NAME] & [PERSON_NAME]" at bounding box center [86, 180] width 105 height 31
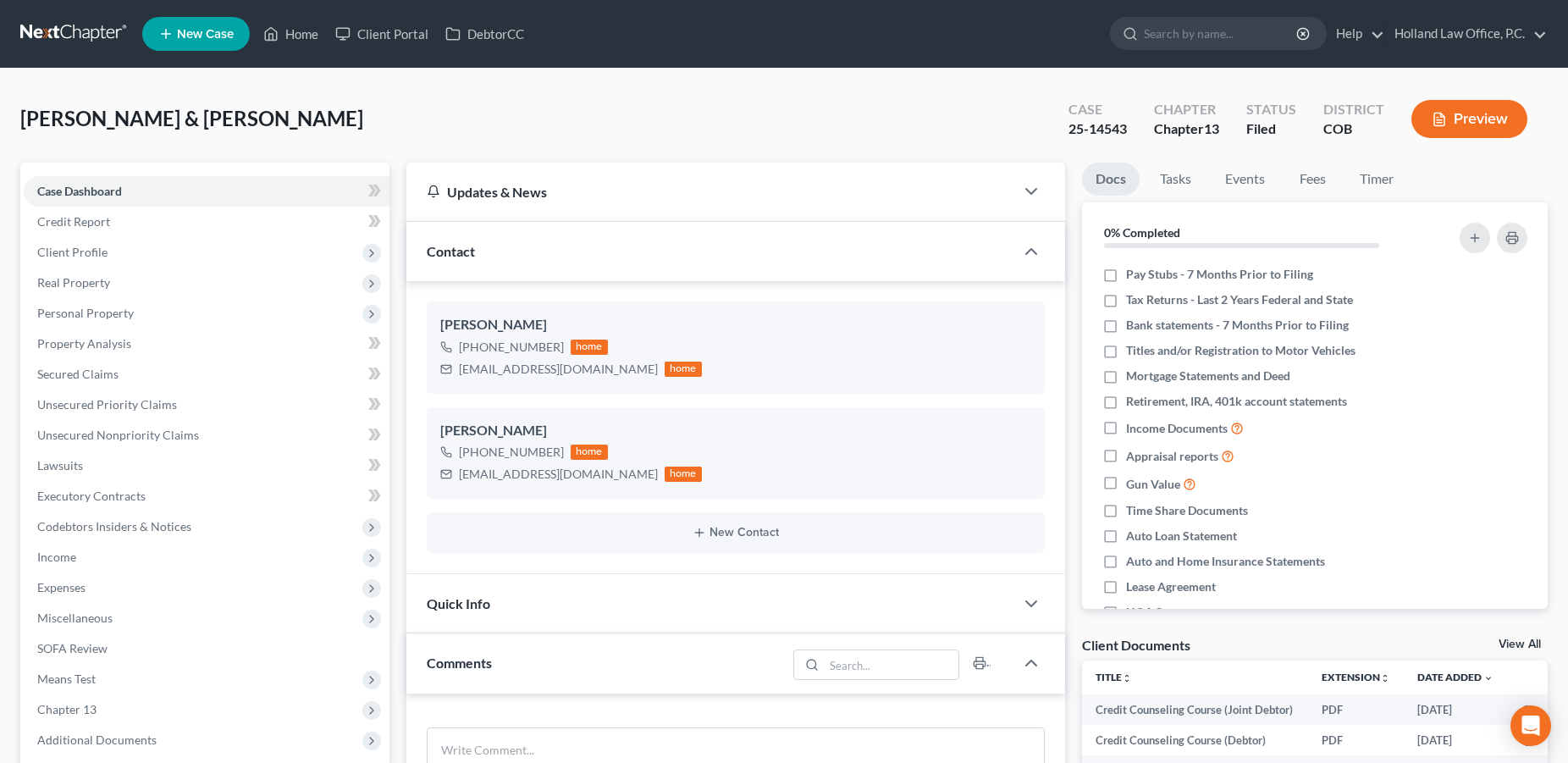
scroll to position [399, 0]
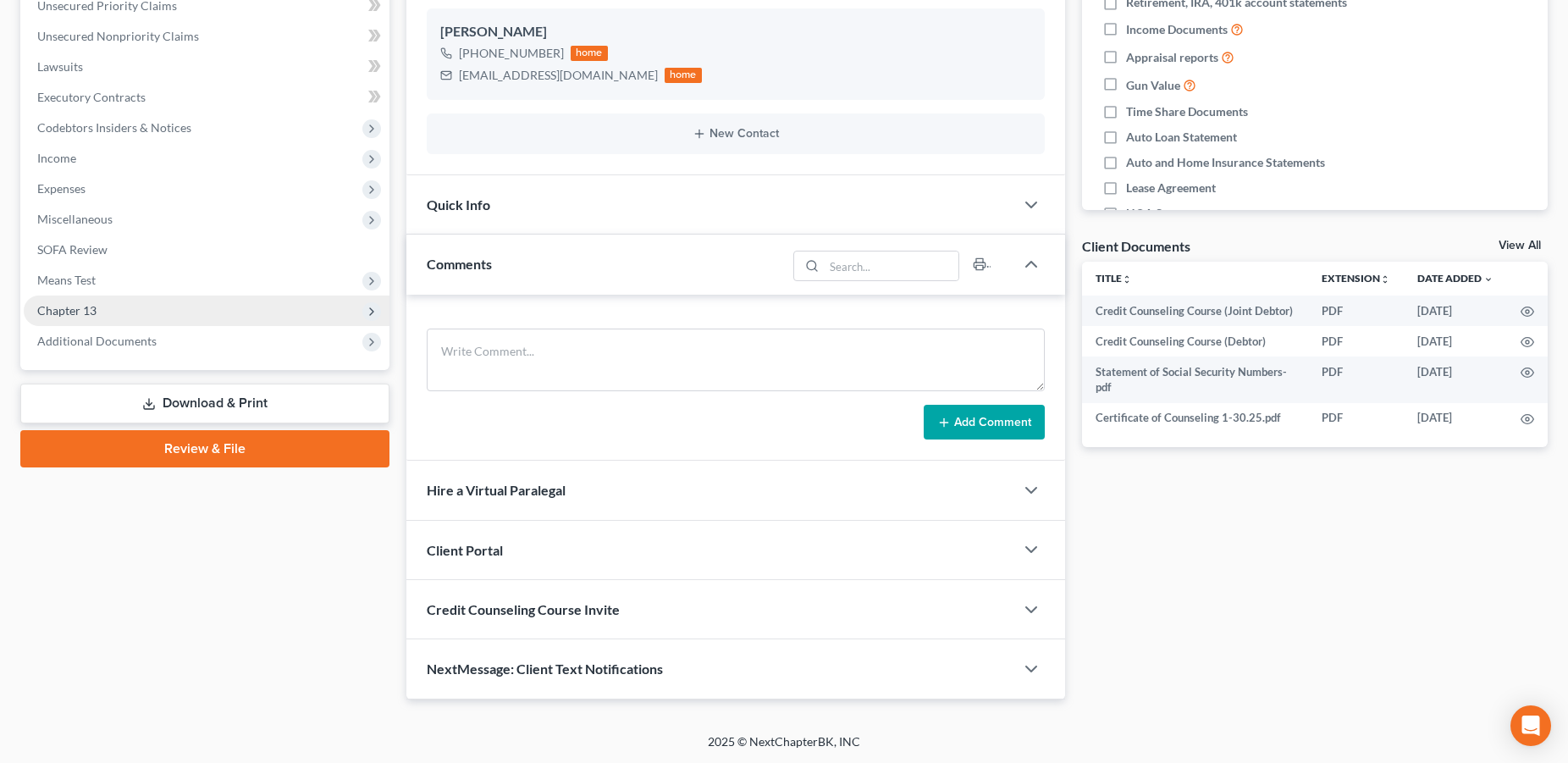
click at [89, 311] on span "Chapter 13" at bounding box center [66, 310] width 59 height 15
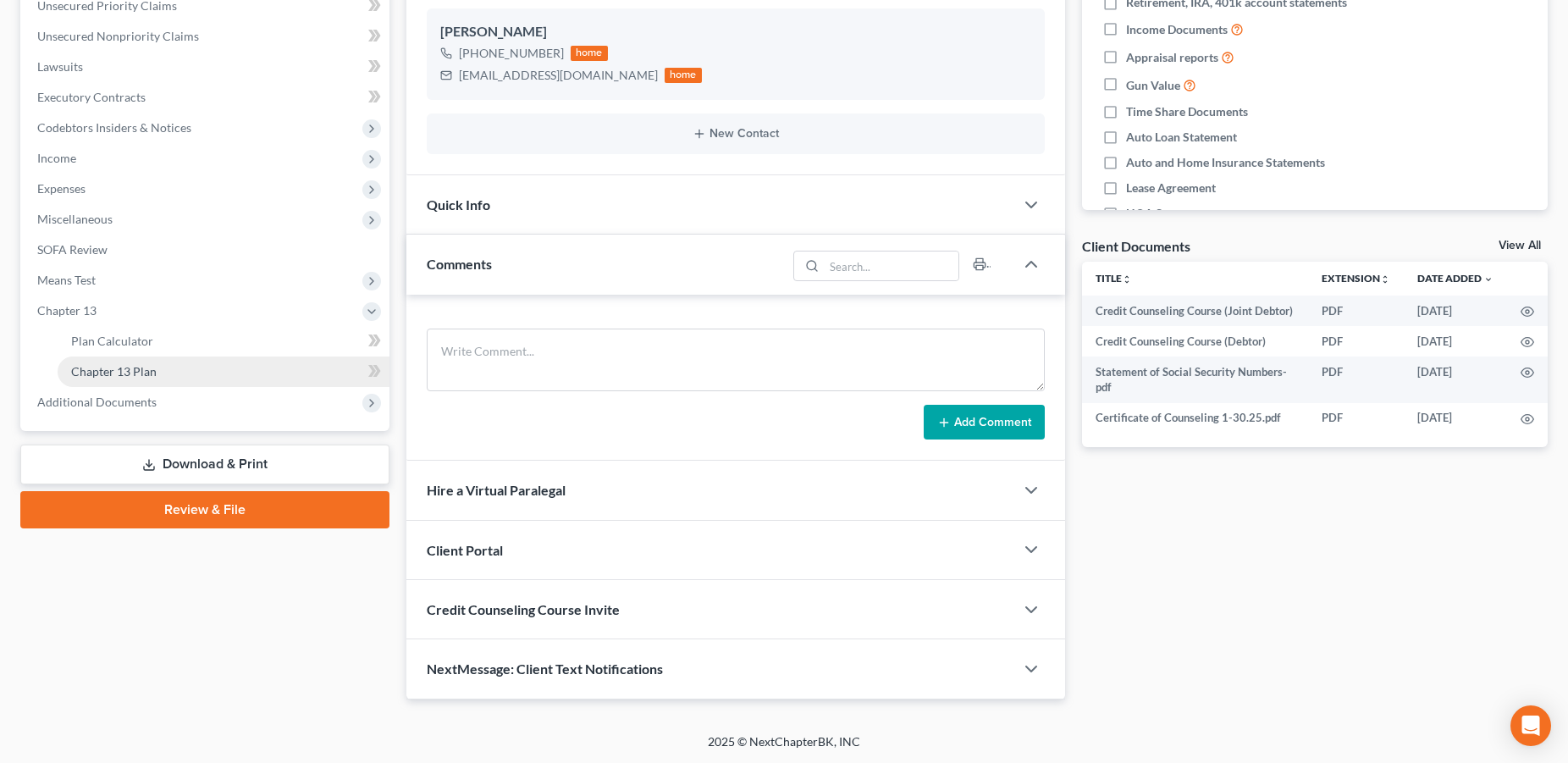
click at [118, 372] on span "Chapter 13 Plan" at bounding box center [113, 371] width 85 height 15
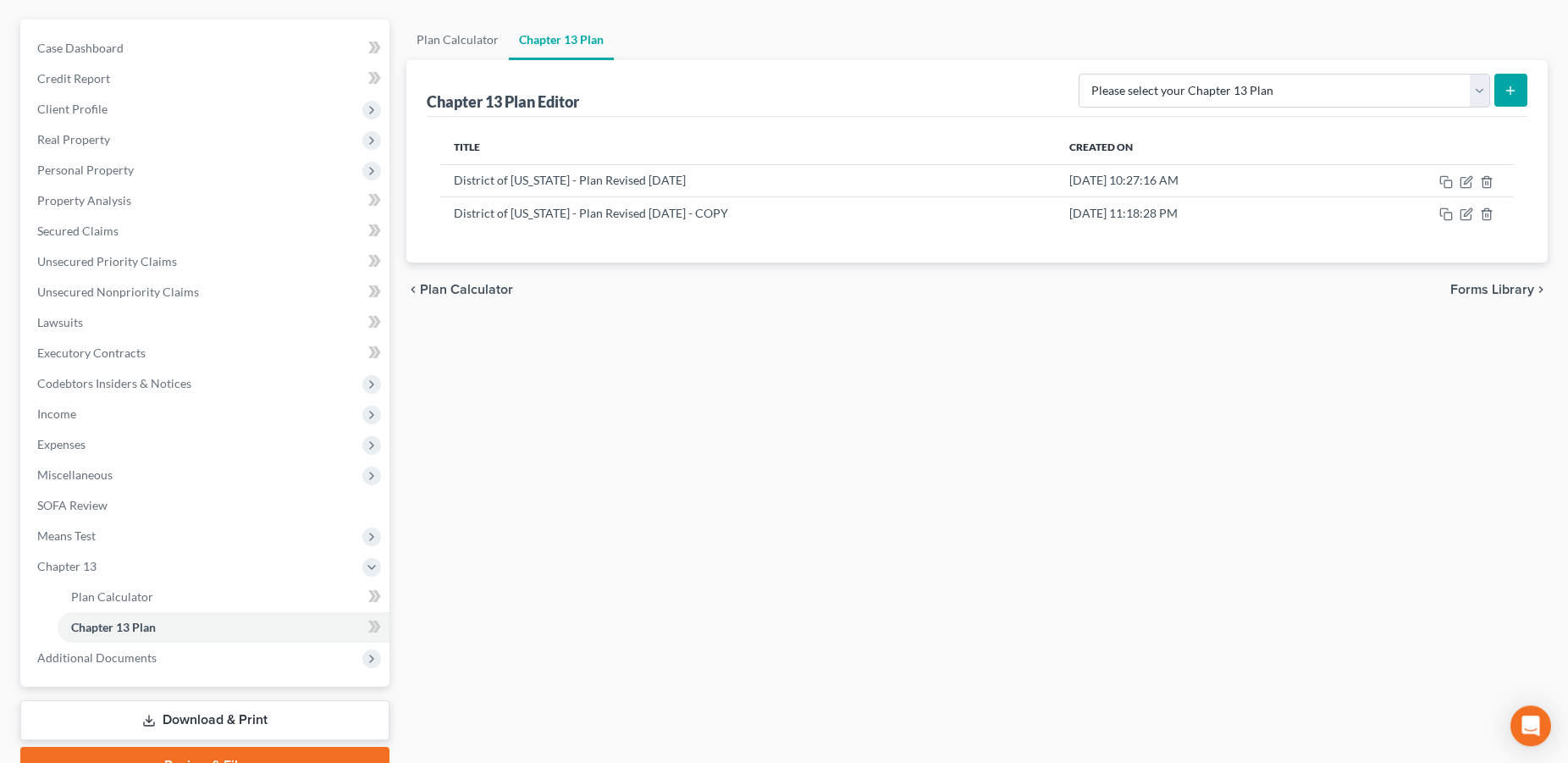
scroll to position [132, 0]
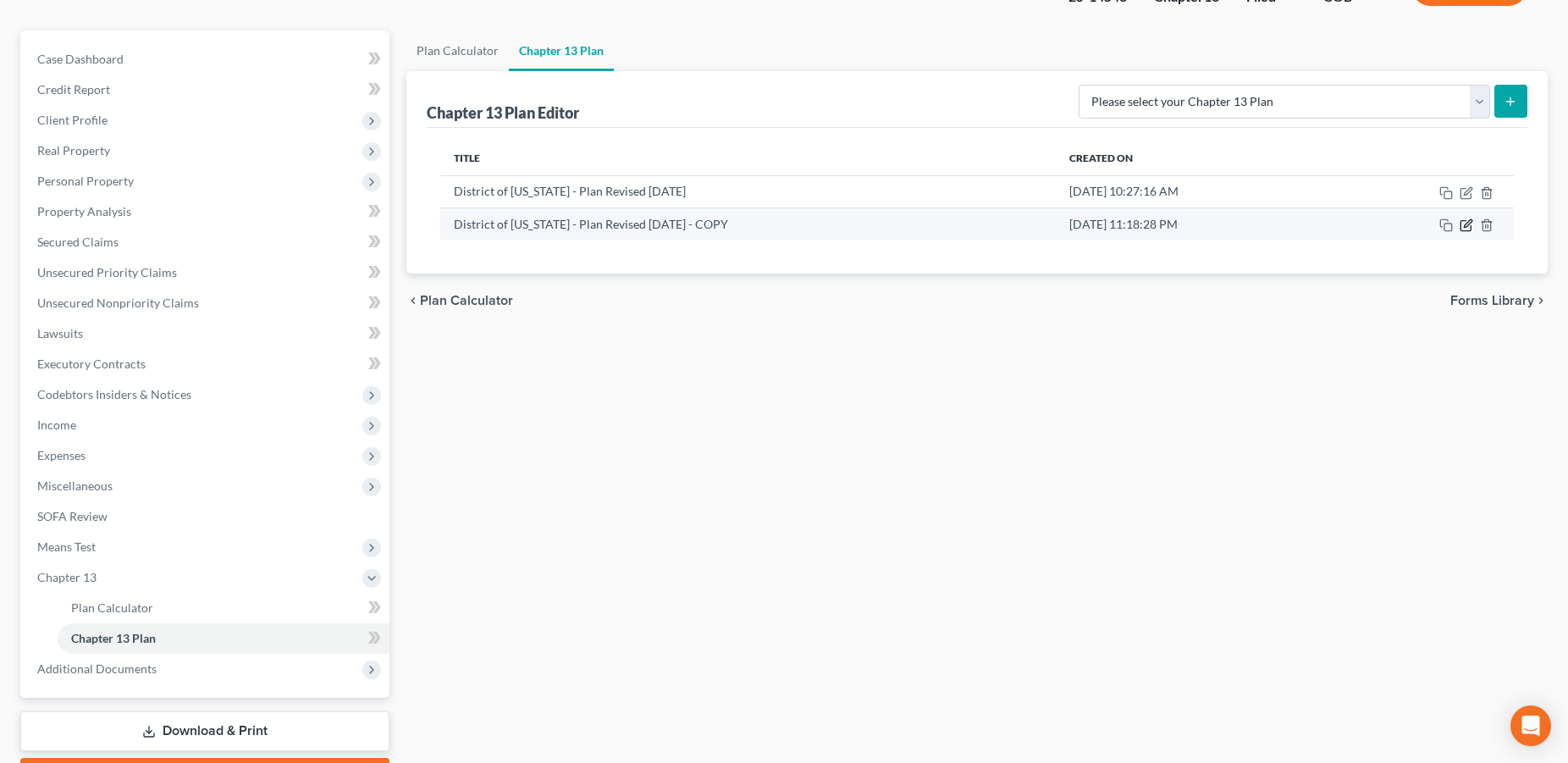
click at [1467, 223] on icon "button" at bounding box center [1468, 224] width 8 height 8
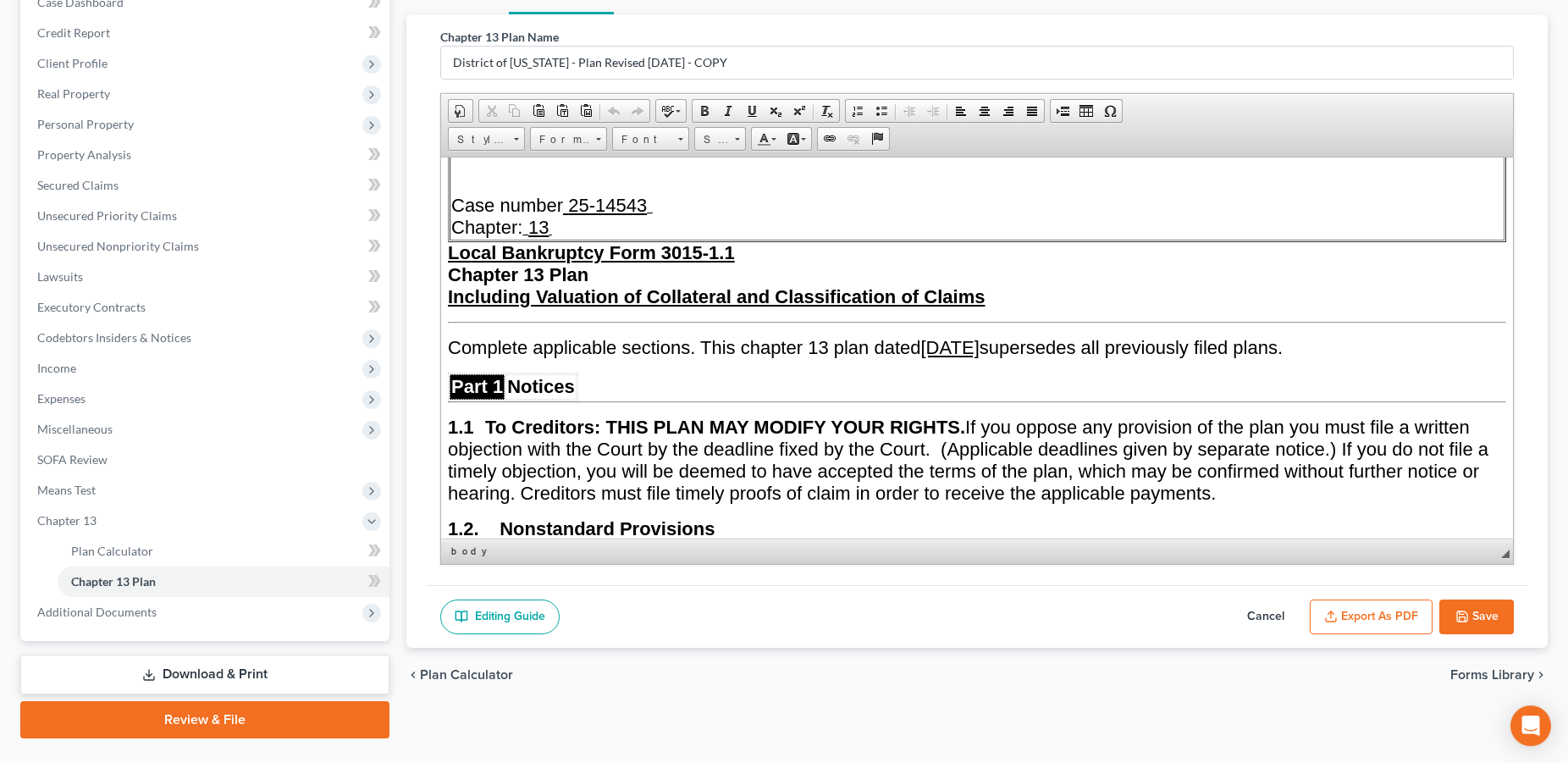
scroll to position [255, 0]
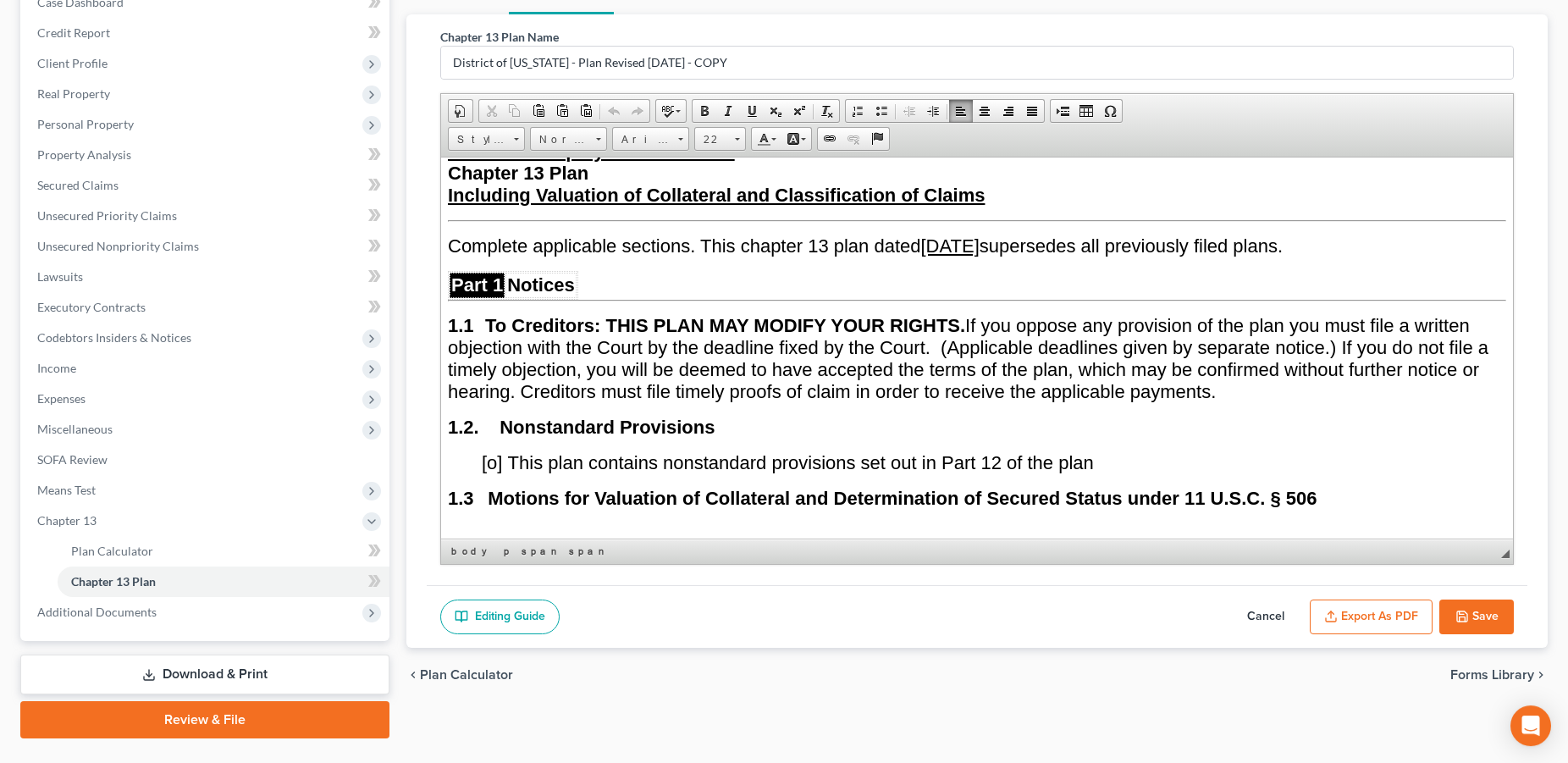
click at [1044, 254] on span "Complete applicable sections. This chapter 13 plan dated [DATE] supersedes all …" at bounding box center [865, 245] width 835 height 21
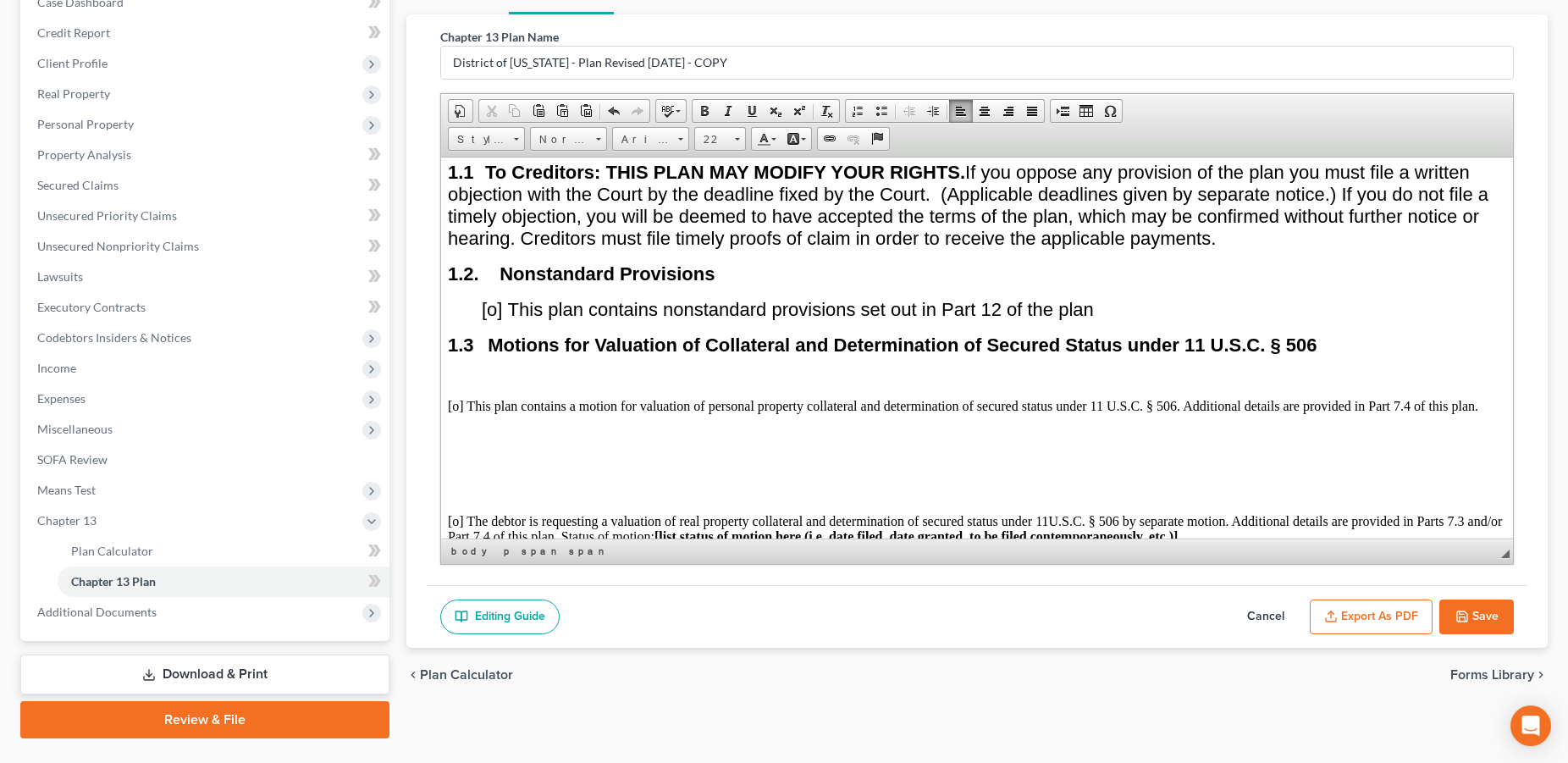
drag, startPoint x: 1472, startPoint y: 608, endPoint x: 1483, endPoint y: 543, distance: 65.9
click at [1473, 608] on button "Save" at bounding box center [1476, 617] width 75 height 36
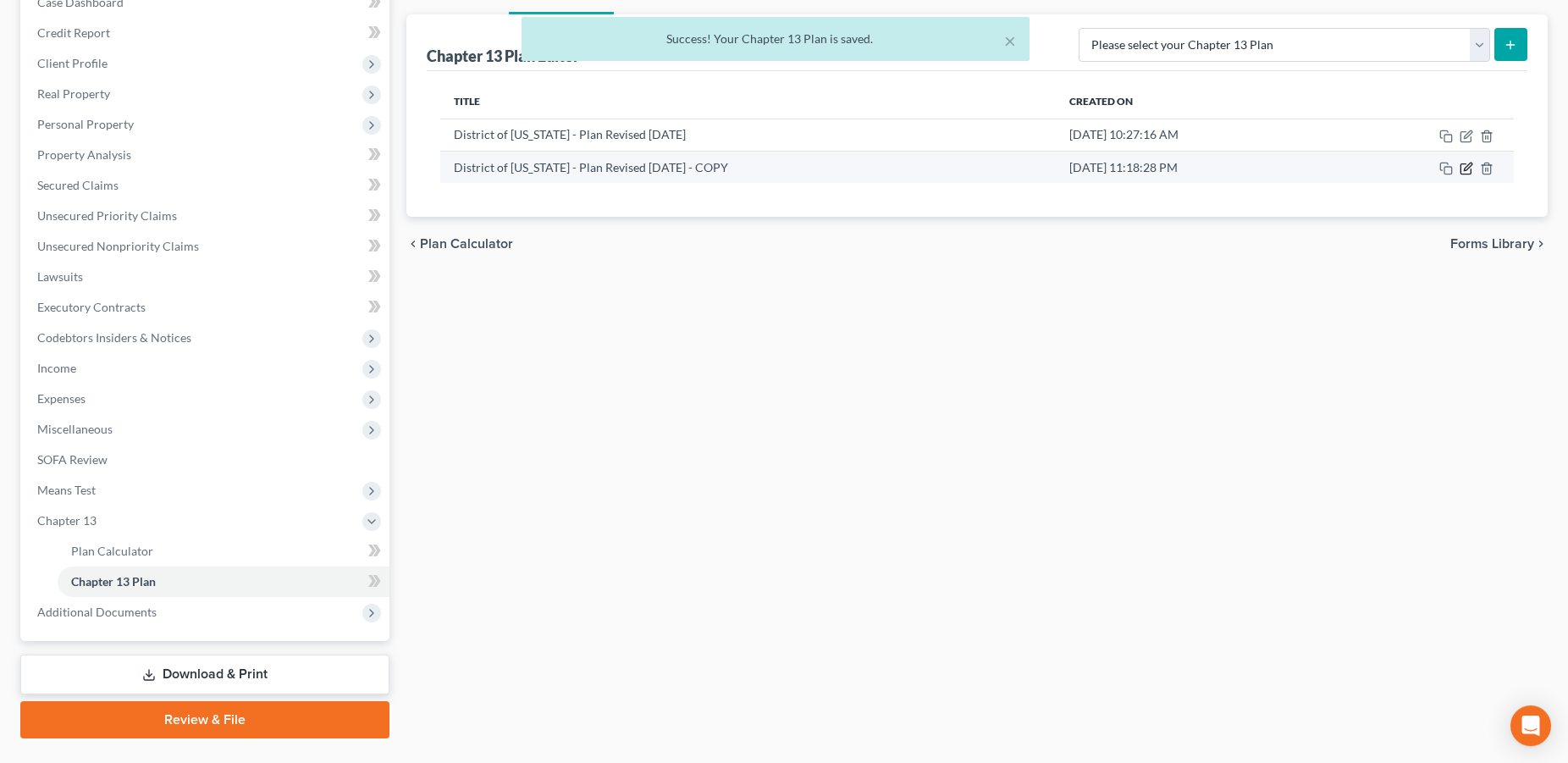
click at [1462, 168] on icon "button" at bounding box center [1466, 168] width 14 height 14
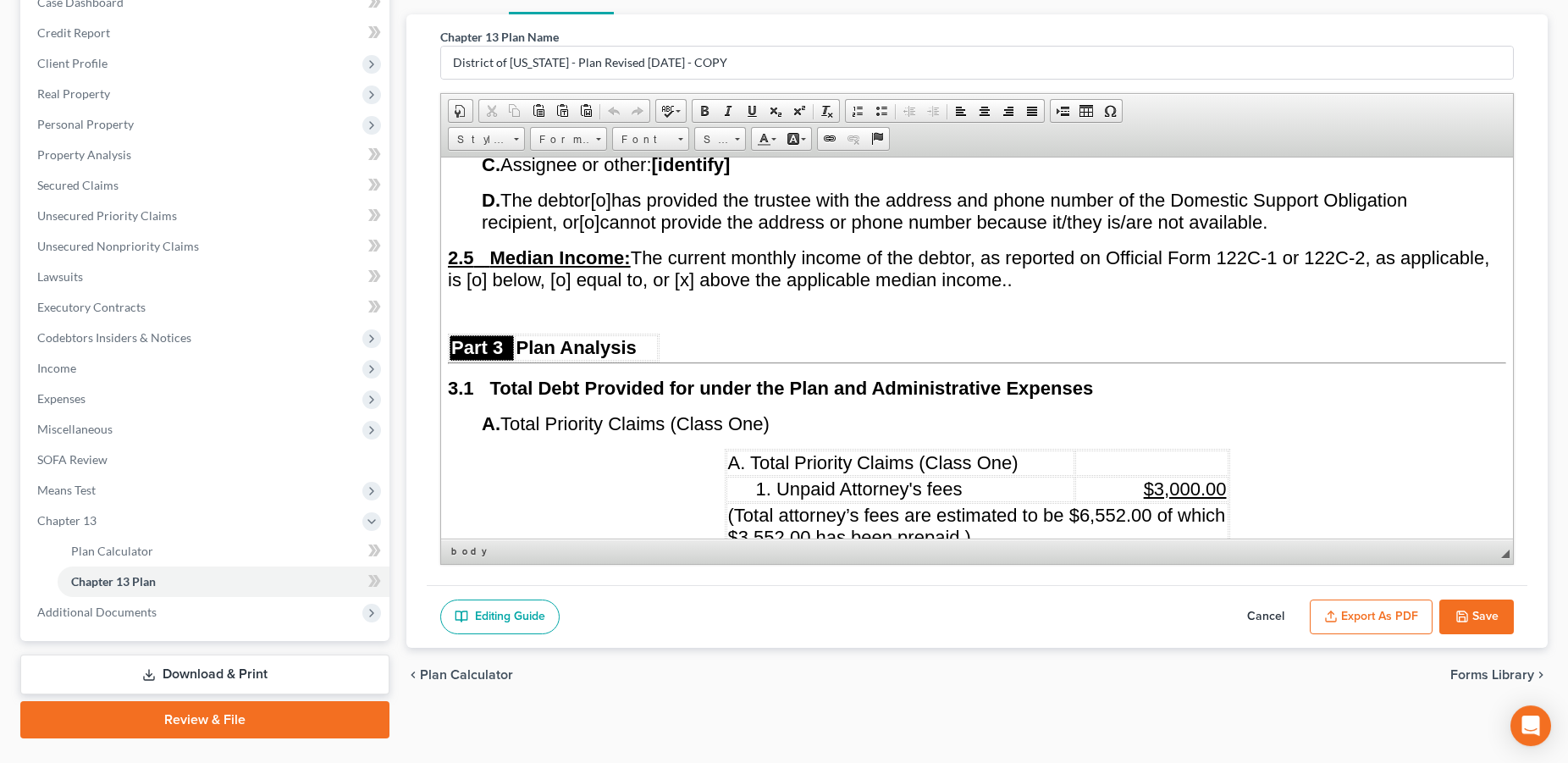
scroll to position [1640, 0]
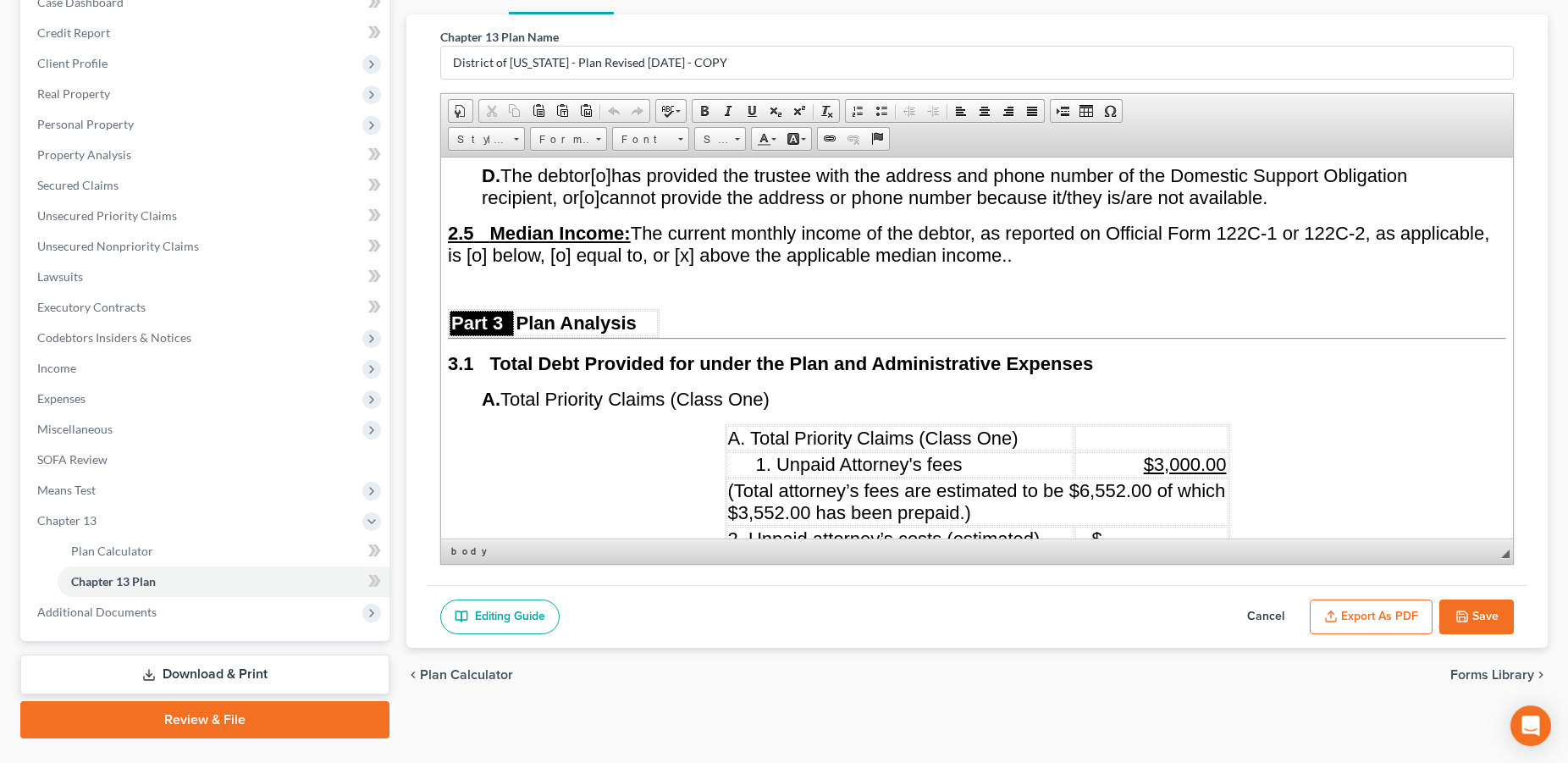
click at [531, 243] on strong "Median Income:" at bounding box center [559, 232] width 140 height 21
click at [1467, 612] on icon "button" at bounding box center [1462, 617] width 14 height 14
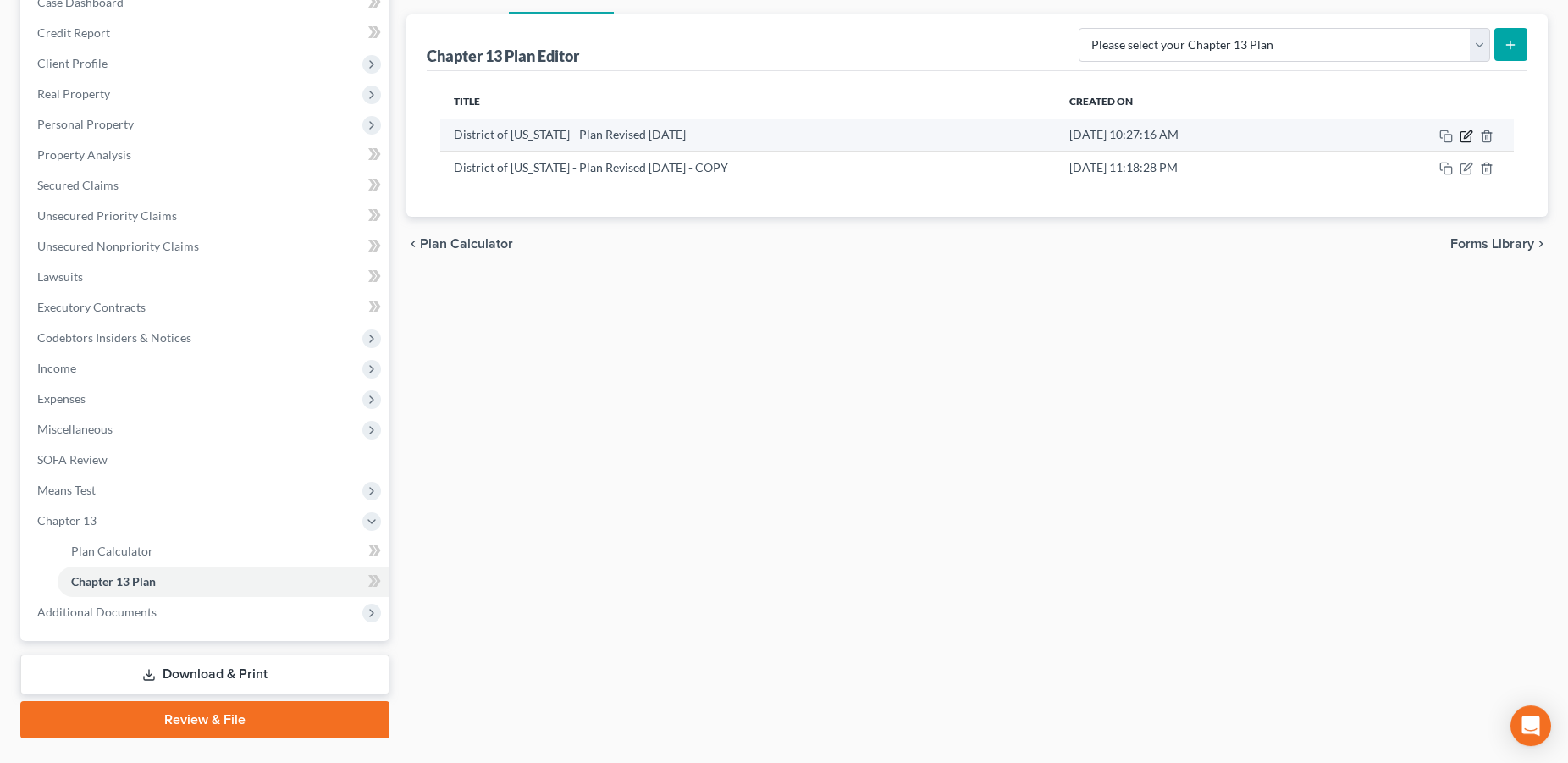
click at [1463, 138] on icon "button" at bounding box center [1466, 137] width 14 height 14
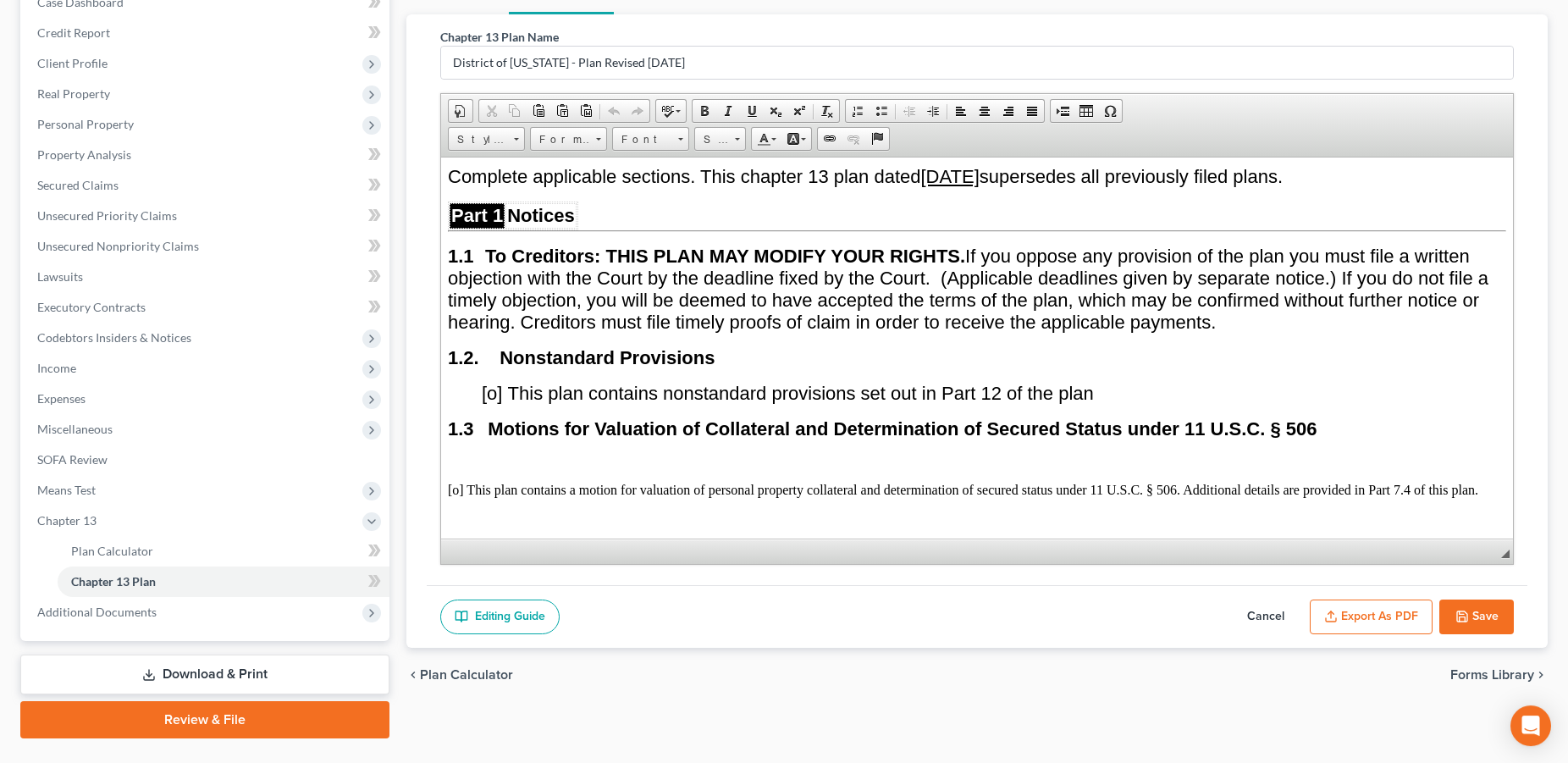
scroll to position [449, 0]
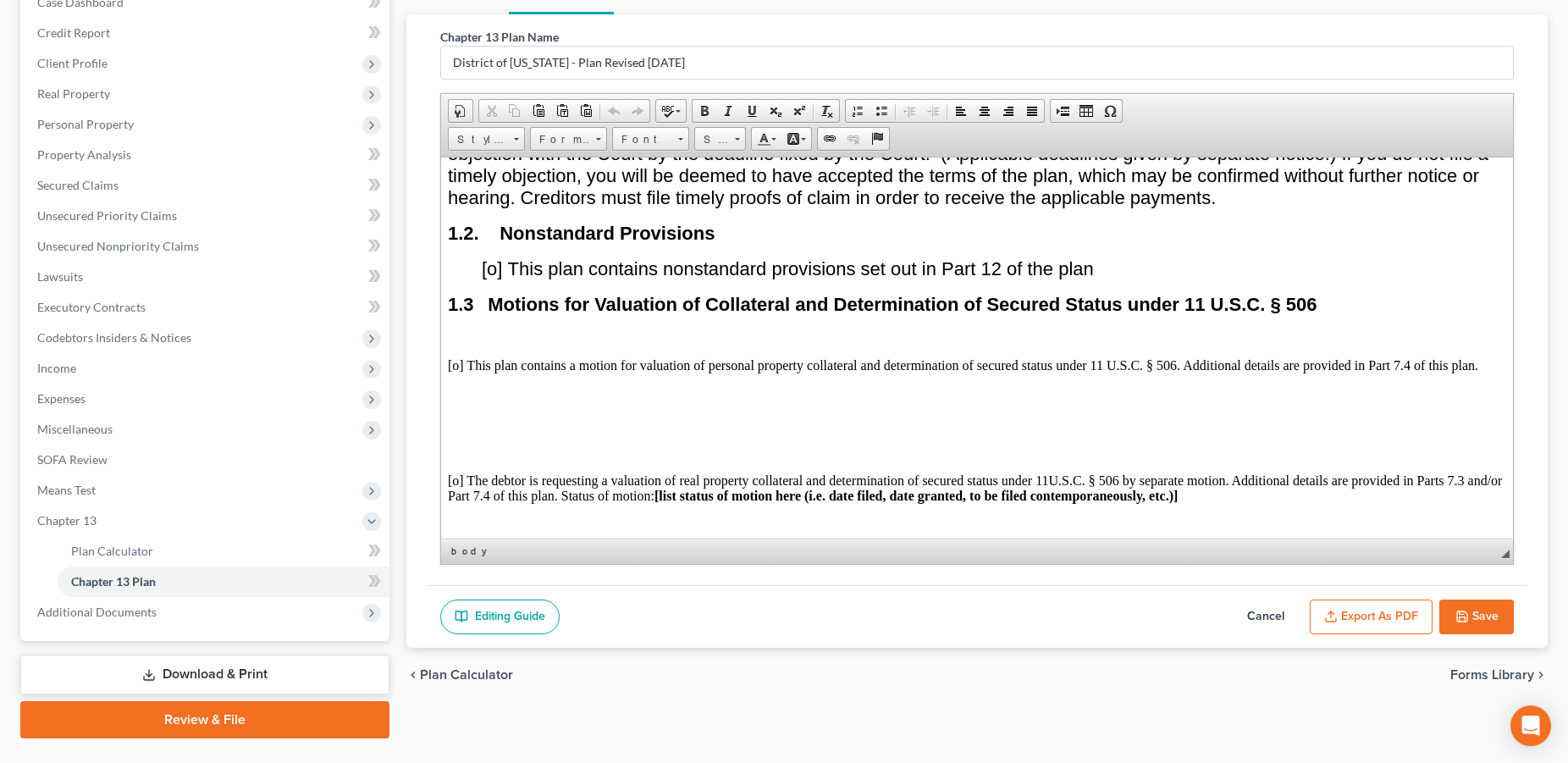
click at [1463, 608] on button "Save" at bounding box center [1476, 617] width 75 height 36
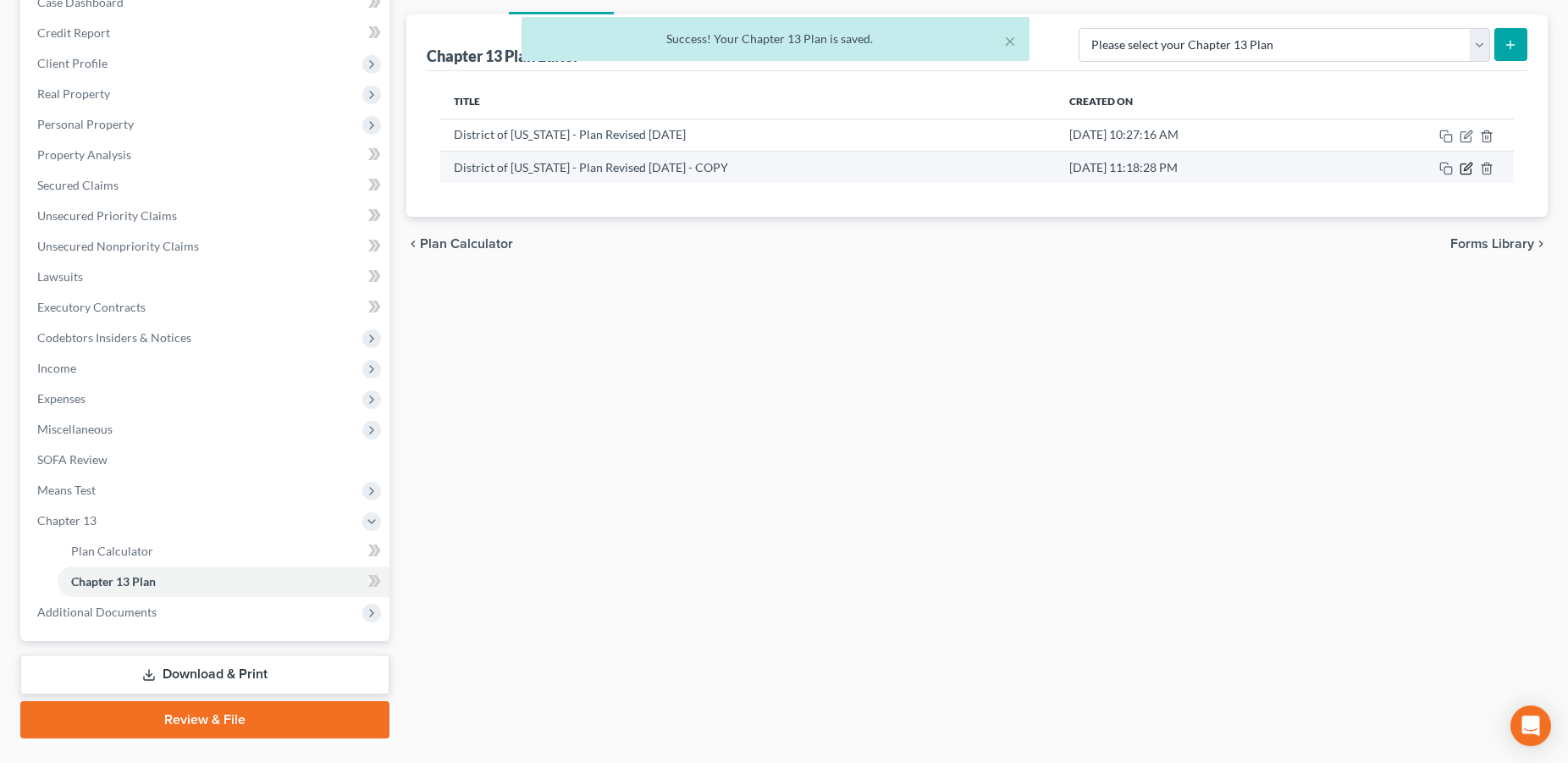
click at [1469, 167] on icon "button" at bounding box center [1466, 168] width 14 height 14
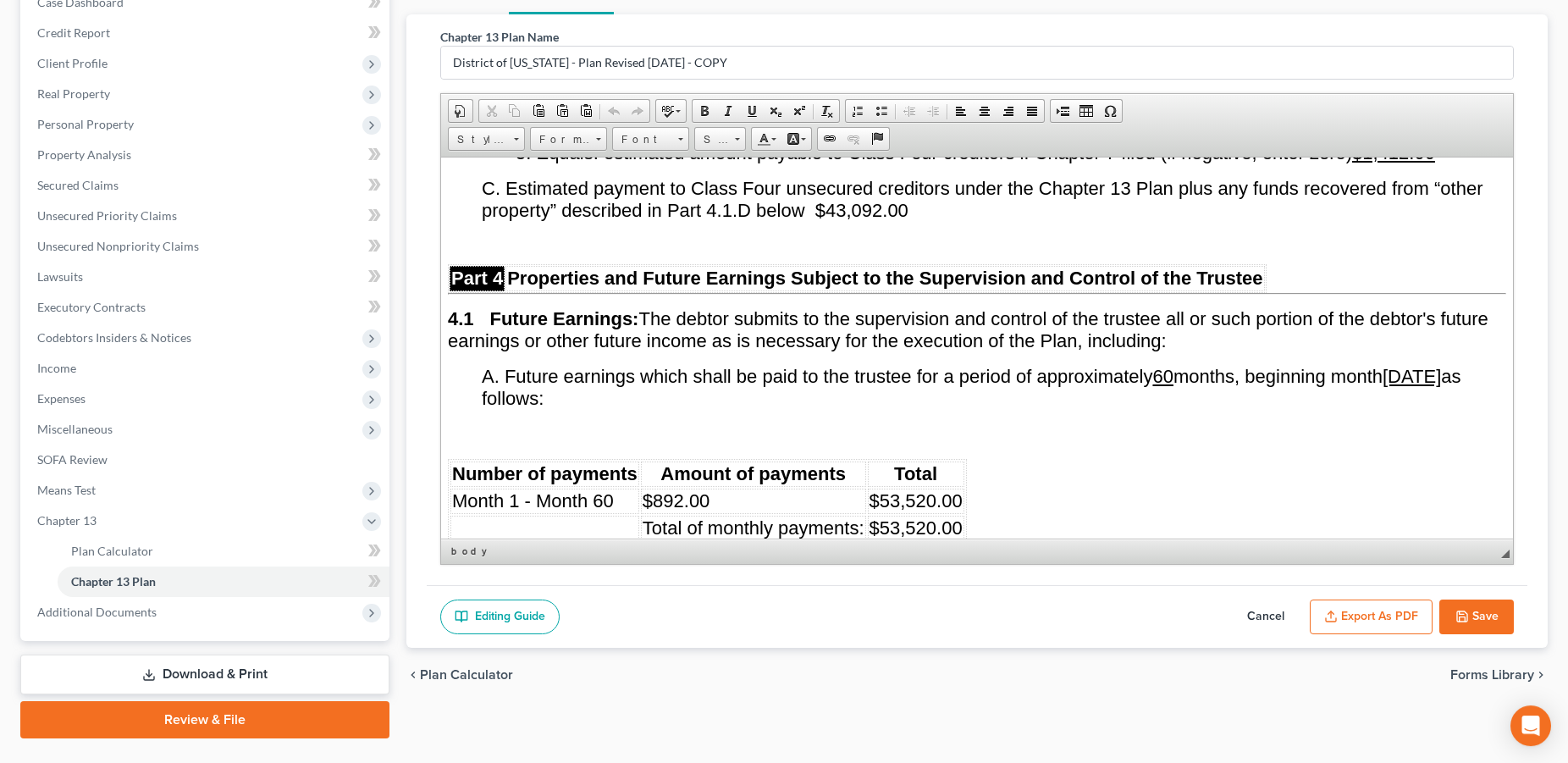
scroll to position [3552, 0]
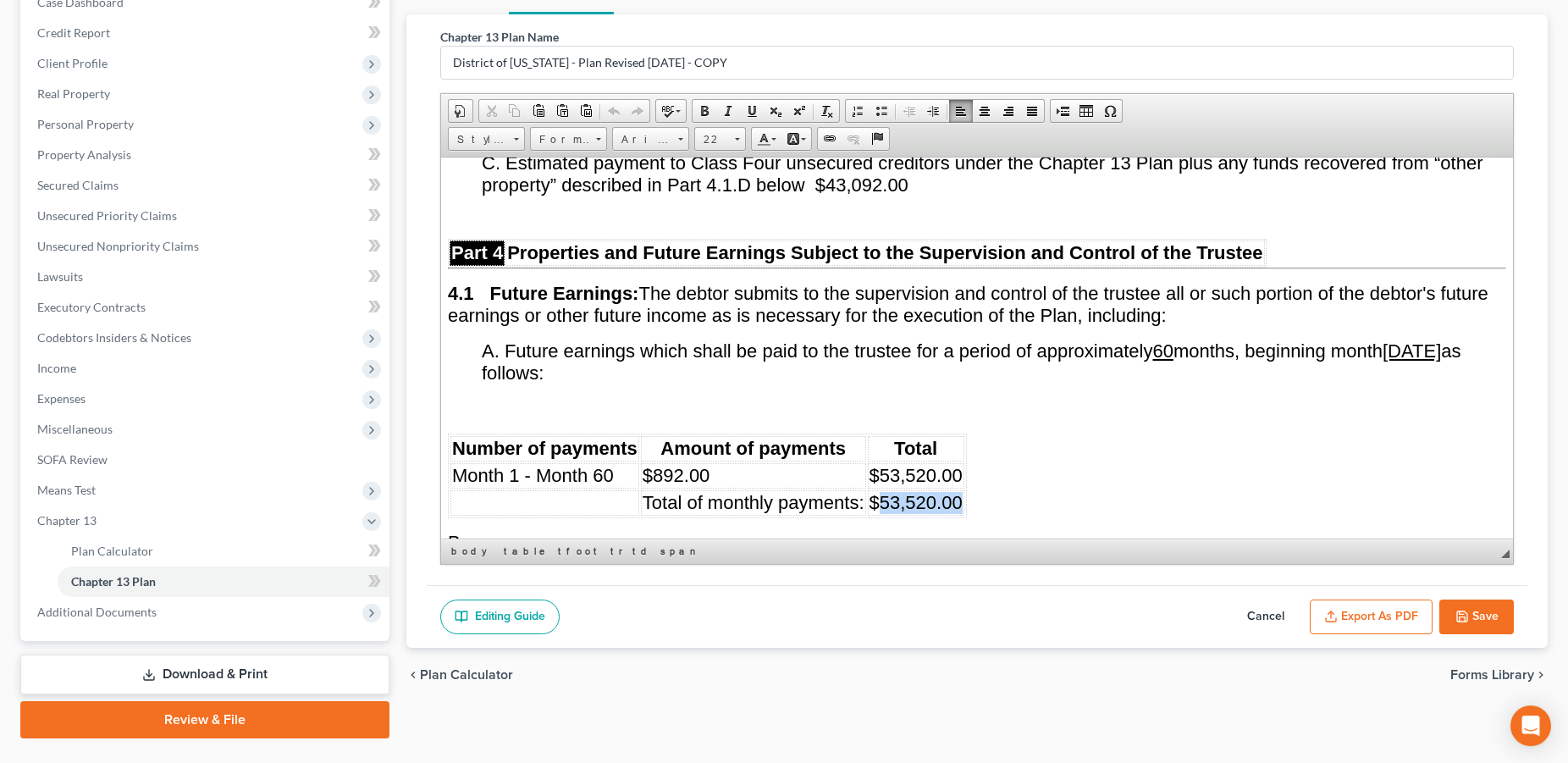
drag, startPoint x: 963, startPoint y: 484, endPoint x: 884, endPoint y: 489, distance: 79.2
click at [884, 490] on td "$53,520.00" at bounding box center [917, 503] width 97 height 25
click at [901, 491] on span "$57210" at bounding box center [901, 502] width 62 height 21
click at [955, 491] on td "$57,210" at bounding box center [917, 503] width 97 height 25
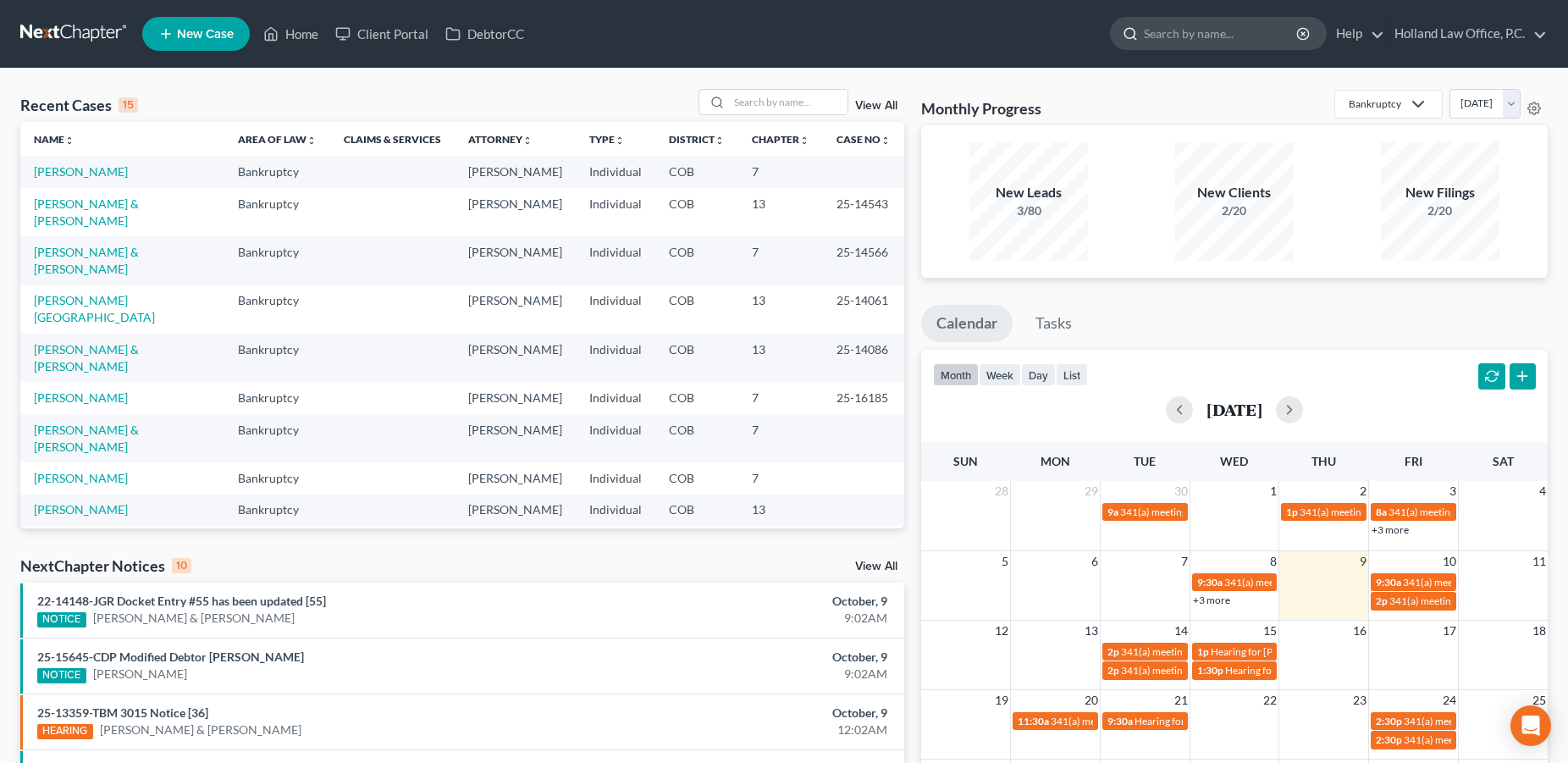
click at [1163, 41] on input "search" at bounding box center [1221, 33] width 155 height 31
click at [1361, 35] on link "Help" at bounding box center [1356, 33] width 57 height 30
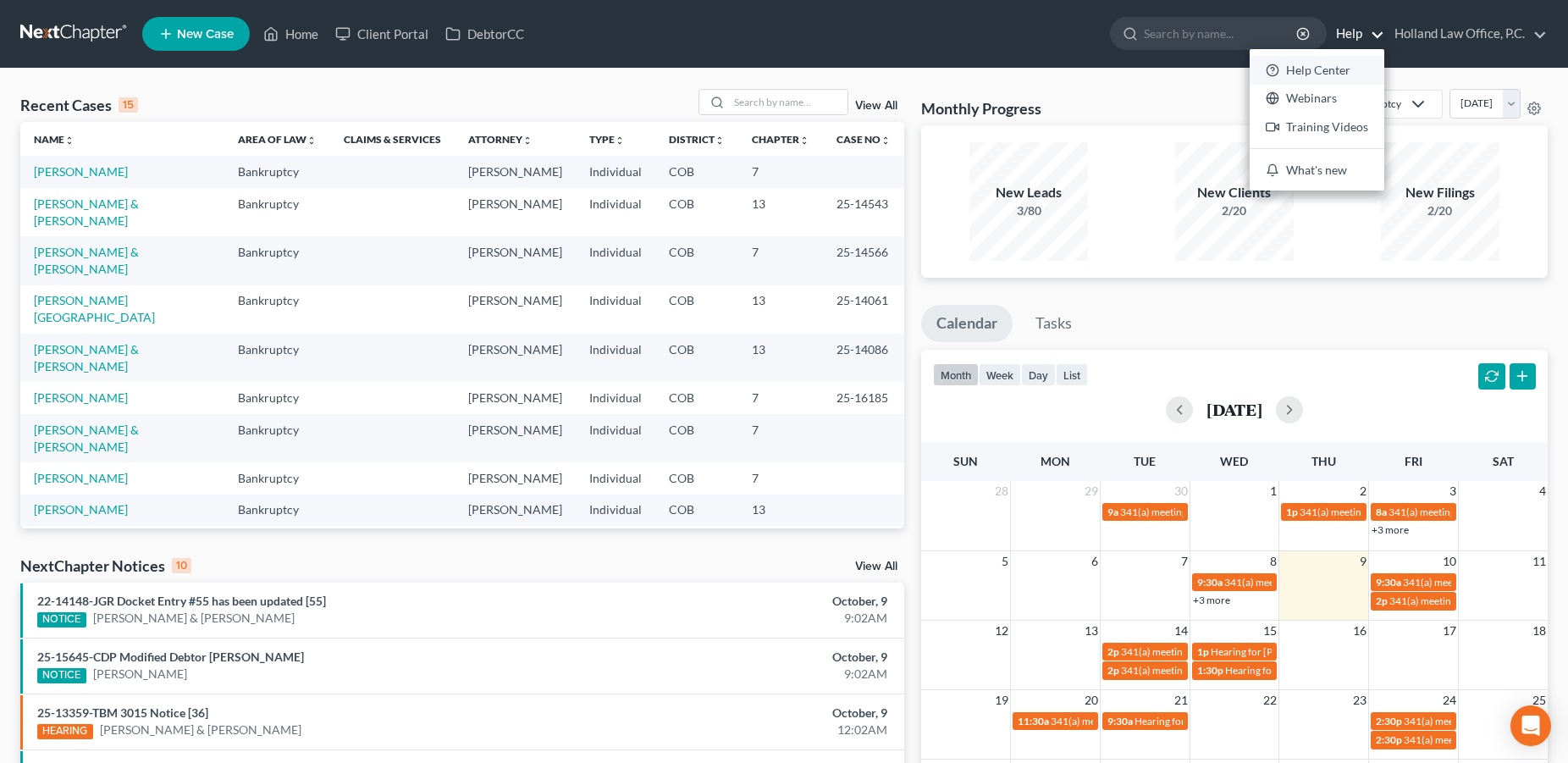
click at [1346, 71] on link "Help Center" at bounding box center [1316, 71] width 135 height 29
